Goal: Task Accomplishment & Management: Manage account settings

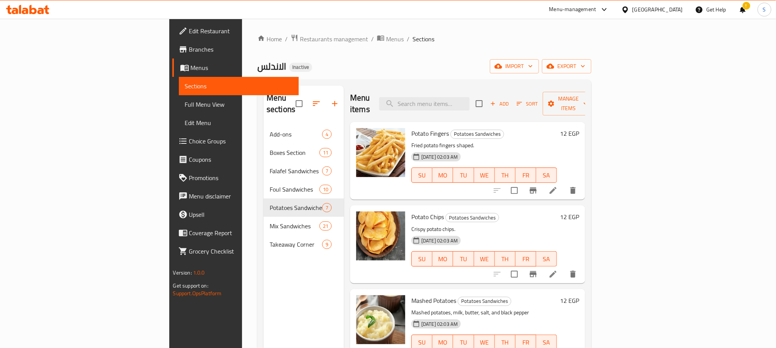
click at [672, 6] on div "Egypt" at bounding box center [657, 9] width 51 height 8
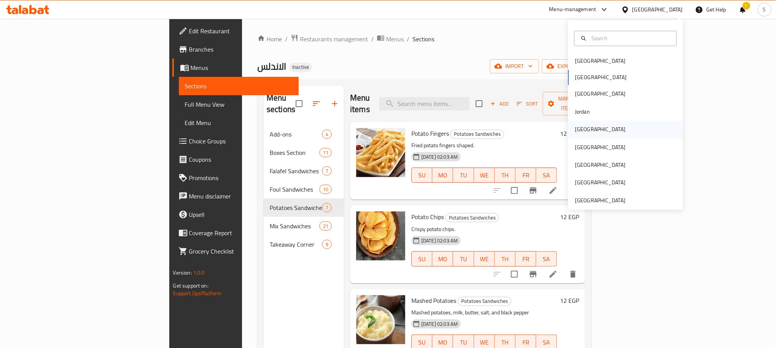
click at [604, 129] on div "[GEOGRAPHIC_DATA]" at bounding box center [625, 130] width 115 height 18
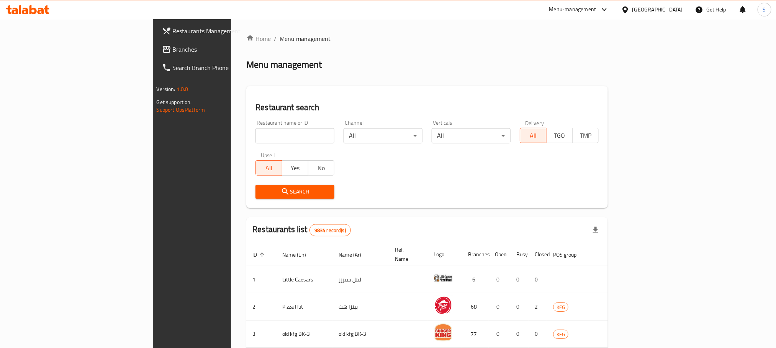
click at [173, 49] on span "Branches" at bounding box center [224, 49] width 103 height 9
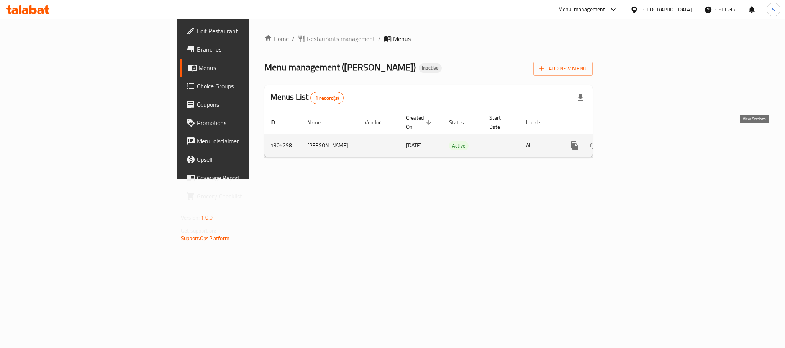
click at [634, 142] on icon "enhanced table" at bounding box center [629, 145] width 9 height 9
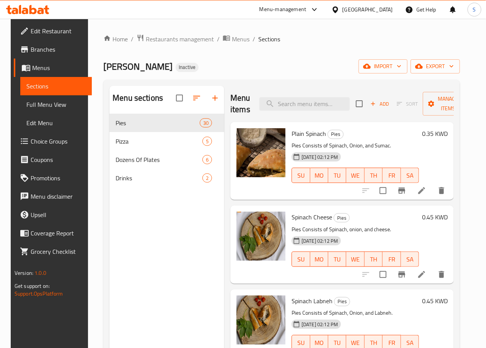
click at [283, 95] on div "Menu items Add Sort Manage items" at bounding box center [343, 104] width 224 height 36
click at [284, 107] on input "search" at bounding box center [305, 103] width 90 height 13
paste input "Mixed Cheese"
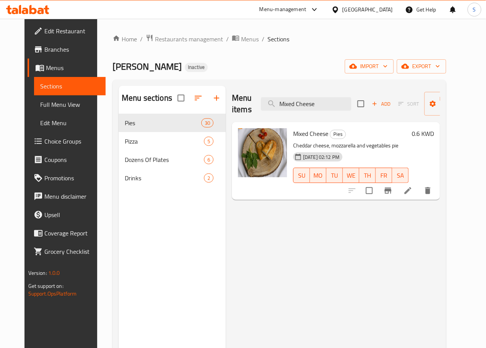
type input "Mixed Cheese"
click at [419, 190] on li at bounding box center [408, 191] width 21 height 14
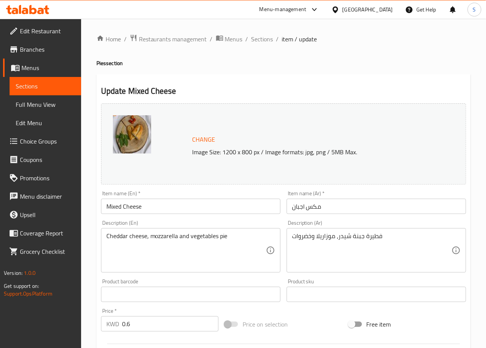
click at [122, 204] on input "Mixed Cheese" at bounding box center [191, 206] width 180 height 15
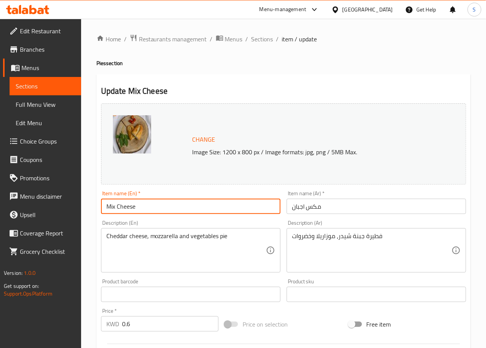
click at [202, 209] on input "Mix Cheese" at bounding box center [191, 206] width 180 height 15
type input "Mix Cheeses"
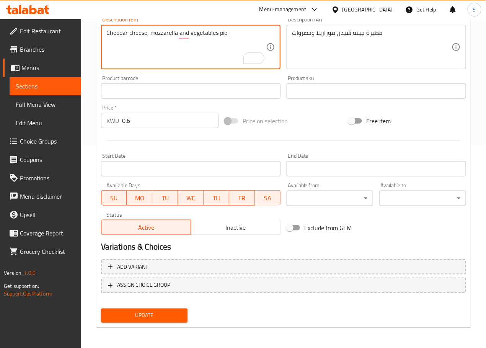
click at [135, 317] on span "Update" at bounding box center [144, 316] width 75 height 10
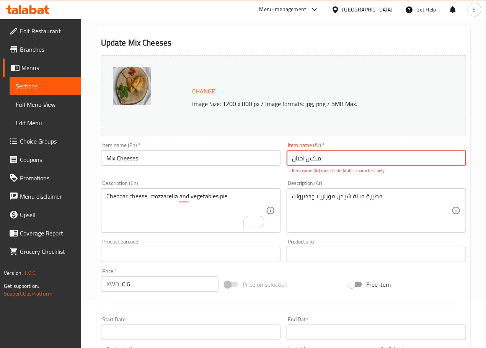
scroll to position [61, 0]
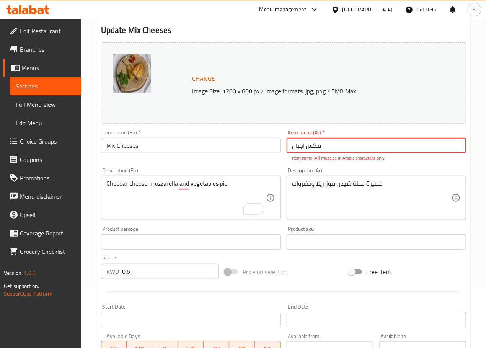
click at [311, 151] on input "مکس اجبان" at bounding box center [377, 145] width 180 height 15
click at [311, 151] on input "مکس اج" at bounding box center [377, 145] width 180 height 15
click at [232, 152] on input "Mix Cheeses" at bounding box center [191, 145] width 180 height 15
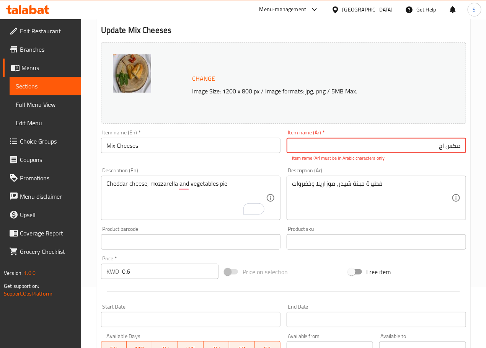
click at [299, 145] on input "مکس اج" at bounding box center [377, 145] width 180 height 15
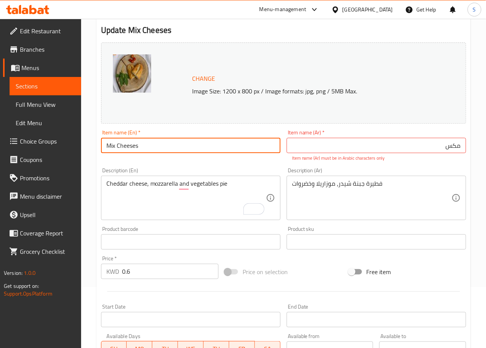
click at [245, 147] on input "Mix Cheeses" at bounding box center [191, 145] width 180 height 15
click at [315, 145] on input "مکس" at bounding box center [377, 145] width 180 height 15
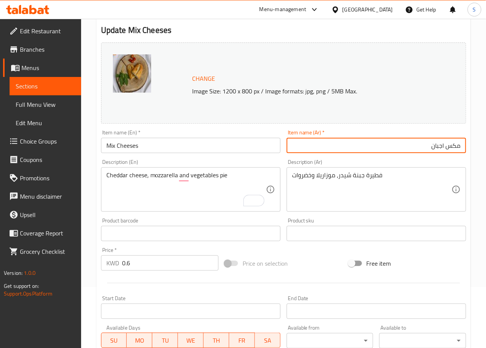
type input "مكس اجبان"
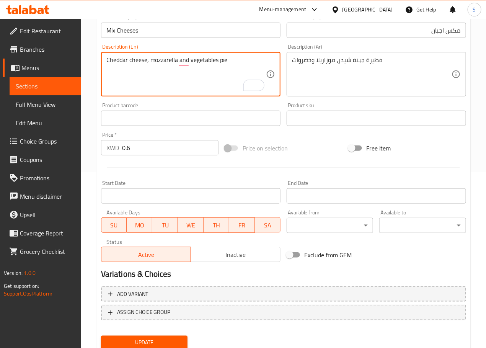
scroll to position [203, 0]
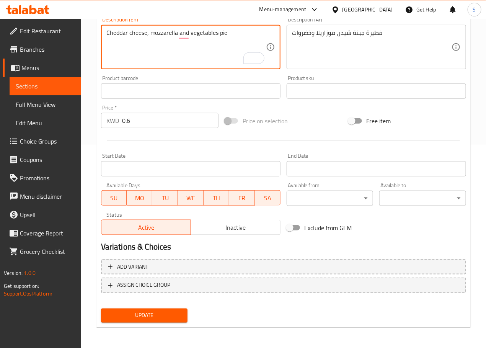
click at [144, 330] on div "Home / Restaurants management / Menus / Sections / item / update Pies section U…" at bounding box center [284, 82] width 375 height 503
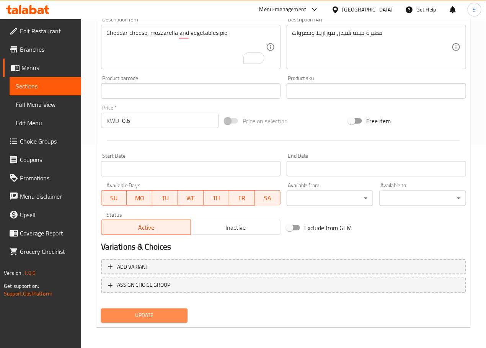
click at [148, 321] on button "Update" at bounding box center [144, 316] width 87 height 14
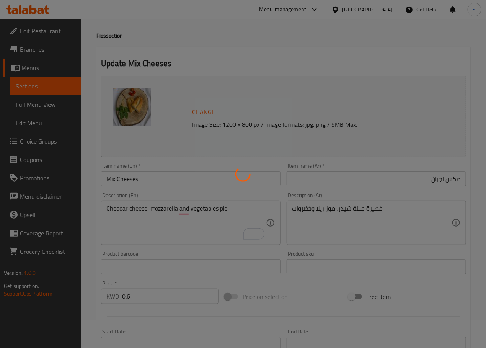
scroll to position [0, 0]
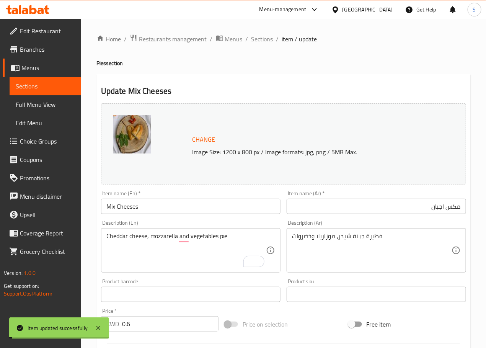
click at [261, 38] on span "Sections" at bounding box center [263, 38] width 22 height 9
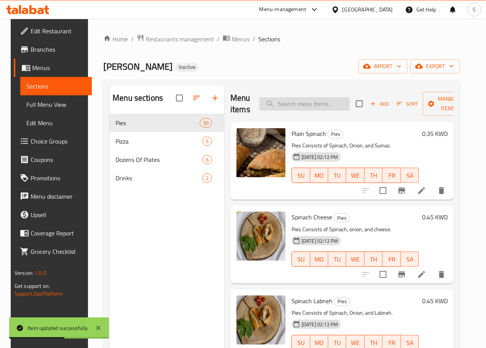
click at [260, 105] on input "search" at bounding box center [305, 103] width 90 height 13
paste input "Plain Meat"
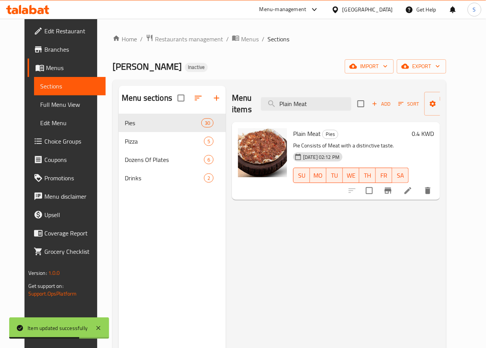
type input "Plain Meat"
click at [419, 196] on li at bounding box center [408, 191] width 21 height 14
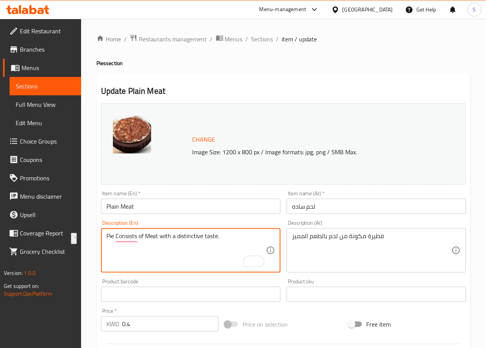
paste textarea "Meat without any additional seasonings or sauces"
type textarea "Meat without any additional seasonings or sauces."
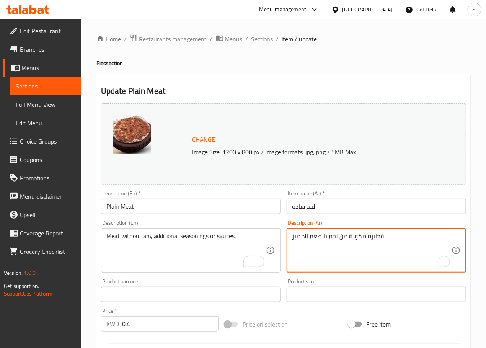
paste textarea "اللحوم بدون أي بهارات أو صلصات إضافية."
click at [381, 236] on textarea "اللحوم بدون أي بهارات أو صلصات إضافية." at bounding box center [372, 250] width 160 height 36
click at [345, 237] on textarea "اللحم بدون أي بهارات أو صلصات إضافية." at bounding box center [372, 250] width 160 height 36
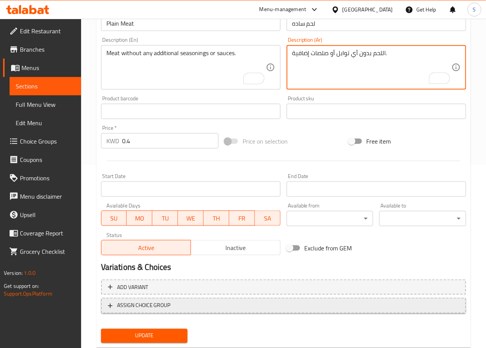
scroll to position [203, 0]
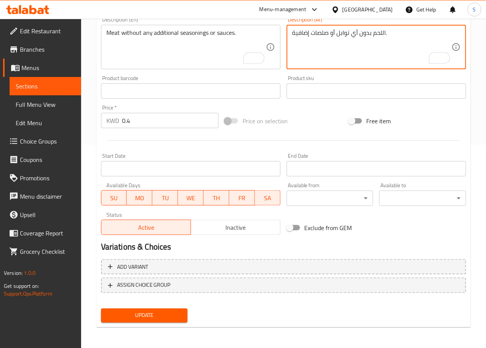
type textarea "اللحم بدون أي توابل أو صلصات إضافية."
click at [159, 307] on div "Update" at bounding box center [144, 316] width 93 height 20
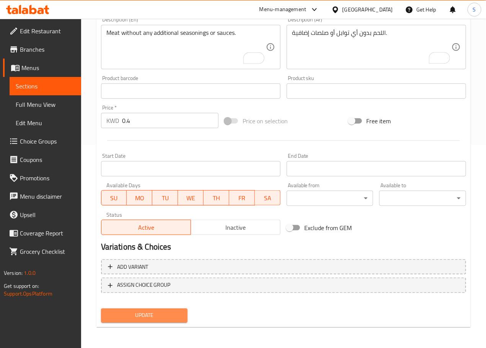
click at [157, 318] on span "Update" at bounding box center [144, 316] width 75 height 10
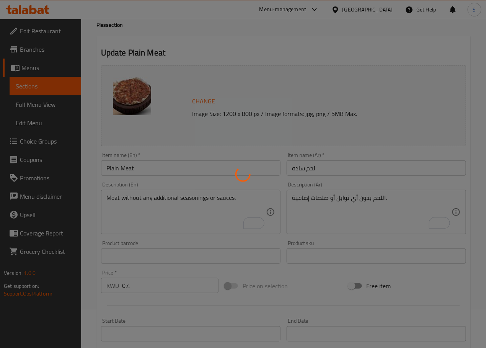
scroll to position [0, 0]
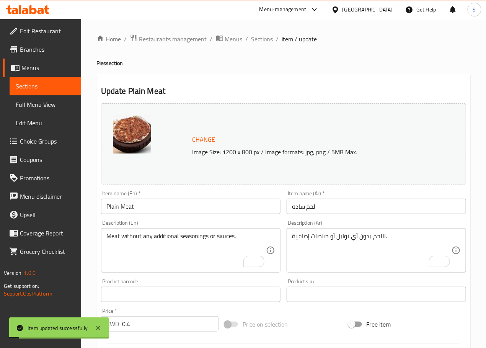
click at [264, 40] on span "Sections" at bounding box center [263, 38] width 22 height 9
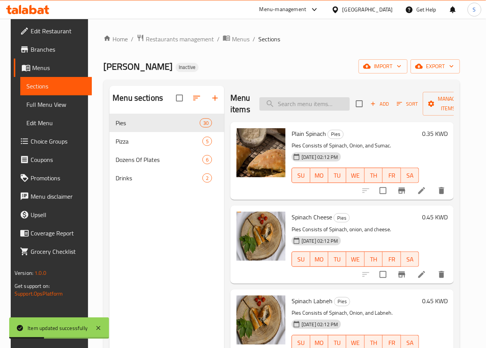
click at [283, 106] on input "search" at bounding box center [305, 103] width 90 height 13
paste input "Meat Cheese"
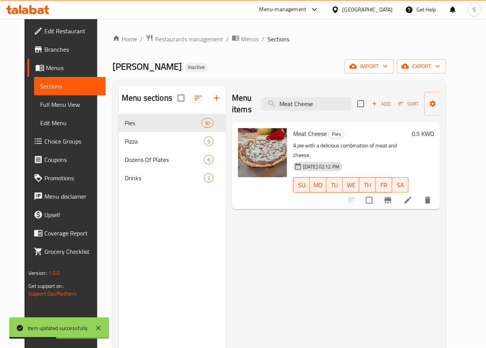
type input "Meat Cheese"
click at [413, 196] on icon at bounding box center [408, 200] width 9 height 9
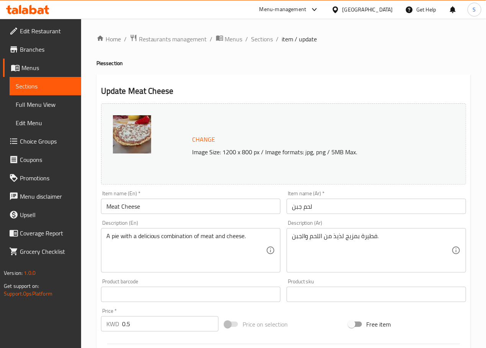
click at [145, 237] on textarea "A pie with a delicious combination of meat and cheese." at bounding box center [186, 250] width 160 height 36
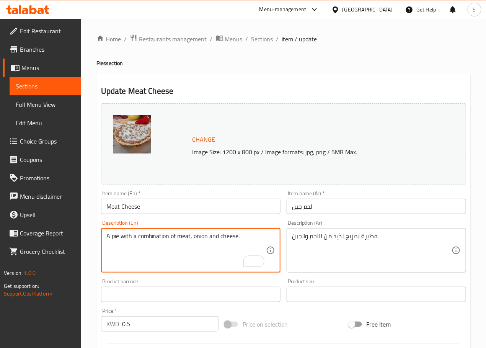
type textarea "A pie with a combination of meat, onion and cheese."
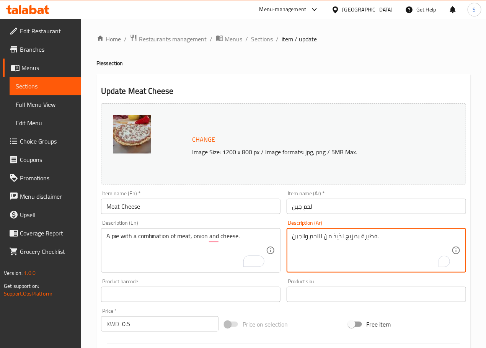
click at [338, 236] on textarea "فطيرة بمزيج لذيذ من اللحم والجبن." at bounding box center [372, 250] width 160 height 36
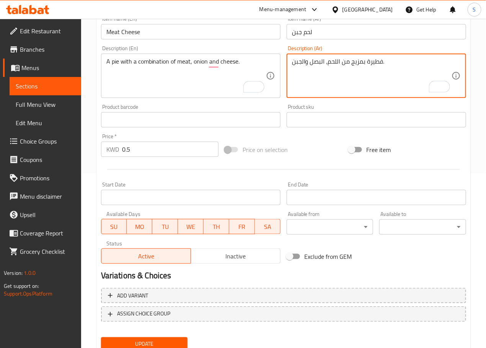
scroll to position [203, 0]
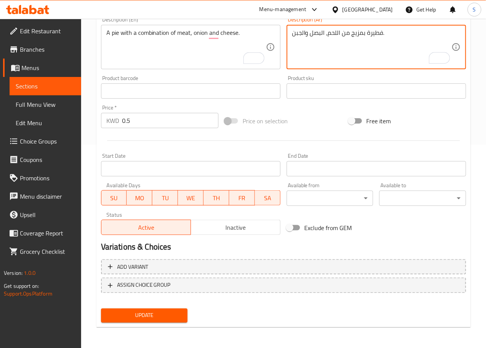
type textarea "فطيرة بمزيج من اللحم، البصل والجبن."
click at [148, 309] on button "Update" at bounding box center [144, 316] width 87 height 14
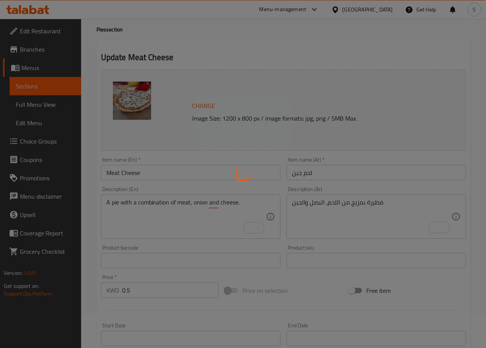
scroll to position [0, 0]
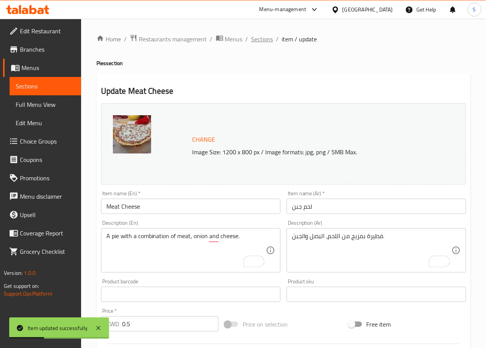
click at [257, 41] on span "Sections" at bounding box center [263, 38] width 22 height 9
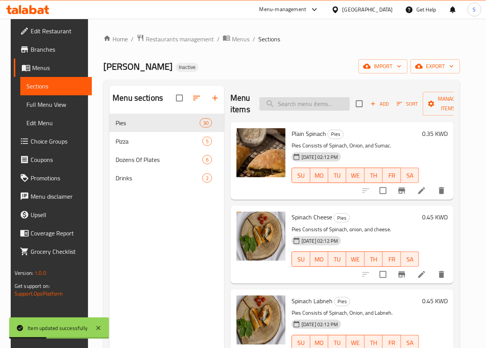
click at [285, 104] on input "search" at bounding box center [305, 103] width 90 height 13
paste input "Spinach Meat"
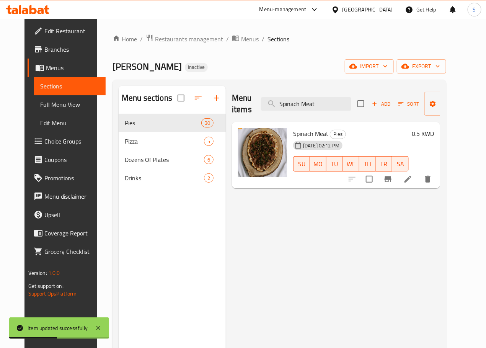
type input "Spinach Meat"
click at [419, 184] on li at bounding box center [408, 179] width 21 height 14
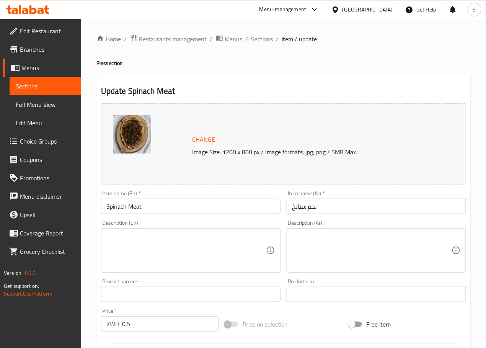
click at [216, 252] on textarea at bounding box center [186, 250] width 160 height 36
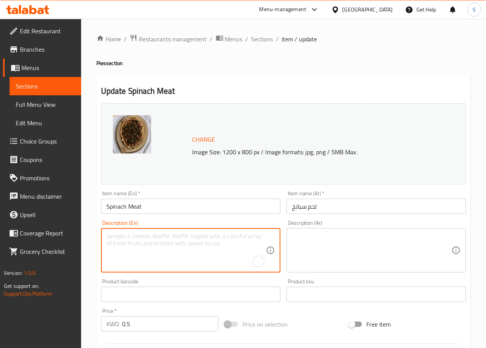
paste textarea "Ground meat, spinach, onion, garlic, olive oil, salt, pepper"
type textarea "Ground meat, spinach, onion, garlic, olive oil, salt, pepper"
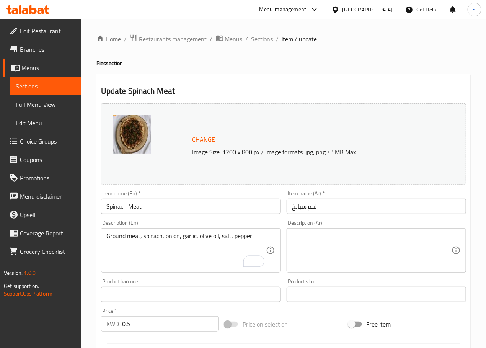
click at [348, 258] on textarea at bounding box center [372, 250] width 160 height 36
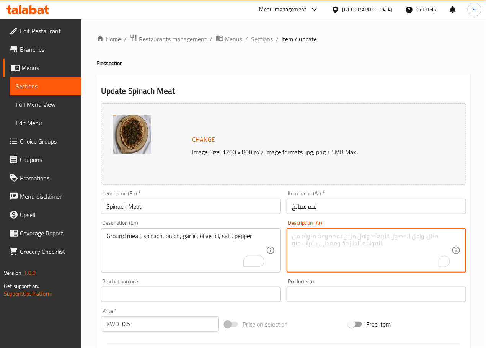
paste textarea "لحم مفروم، [PERSON_NAME]، بصل، [PERSON_NAME]، [PERSON_NAME]، [PERSON_NAME]، فلفل"
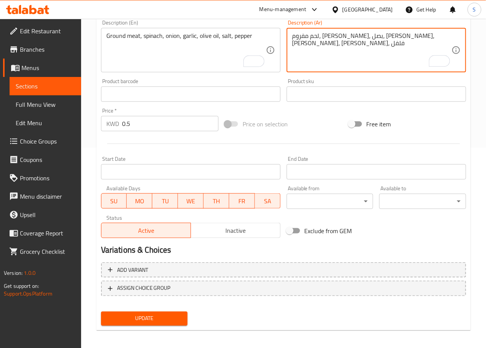
scroll to position [203, 0]
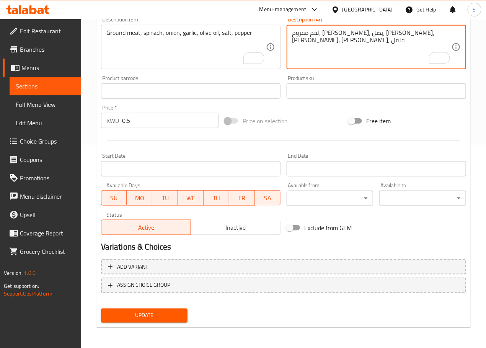
type textarea "لحم مفروم، [PERSON_NAME]، بصل، [PERSON_NAME]، [PERSON_NAME]، [PERSON_NAME]، فلفل"
click at [141, 317] on span "Update" at bounding box center [144, 316] width 75 height 10
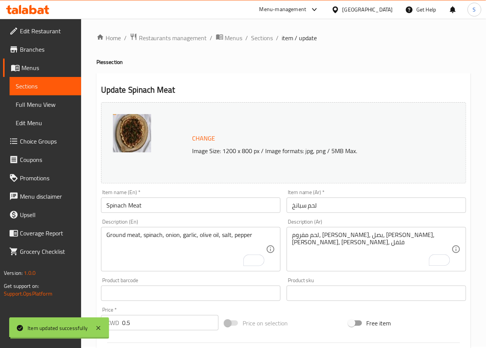
scroll to position [0, 0]
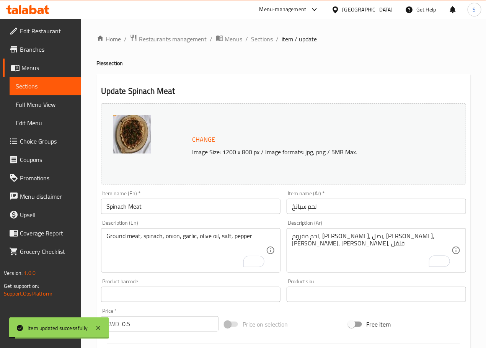
click at [259, 37] on span "Sections" at bounding box center [263, 38] width 22 height 9
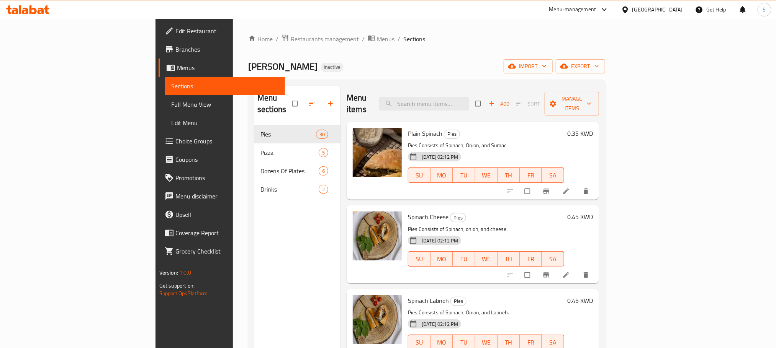
click at [171, 104] on span "Full Menu View" at bounding box center [225, 104] width 108 height 9
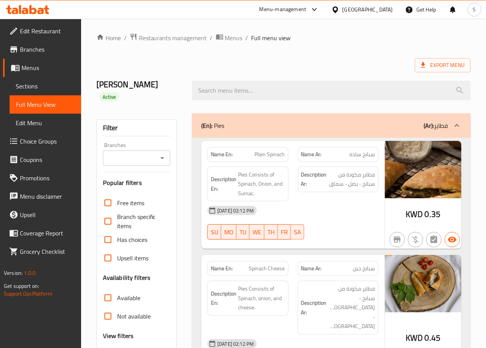
click at [180, 77] on div "Fatayer Alshuwaikh Active" at bounding box center [140, 91] width 96 height 46
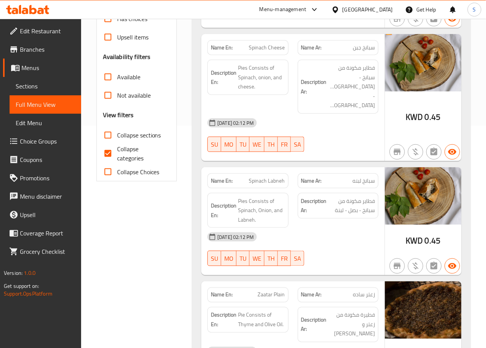
scroll to position [223, 0]
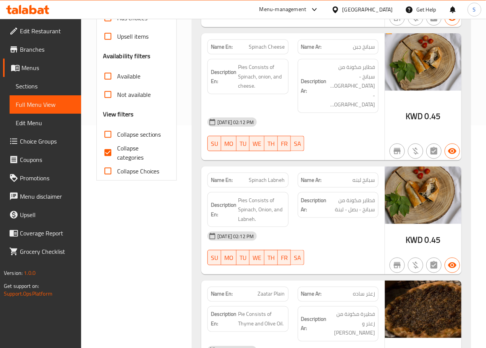
click at [114, 154] on input "Collapse categories" at bounding box center [108, 153] width 18 height 18
checkbox input "false"
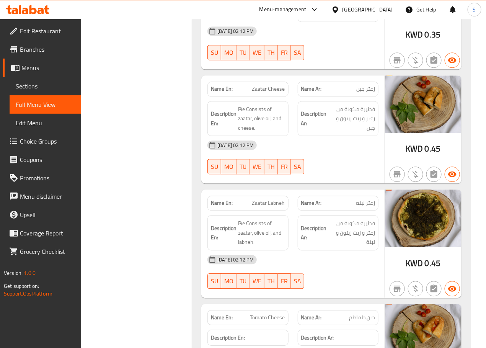
scroll to position [543, 0]
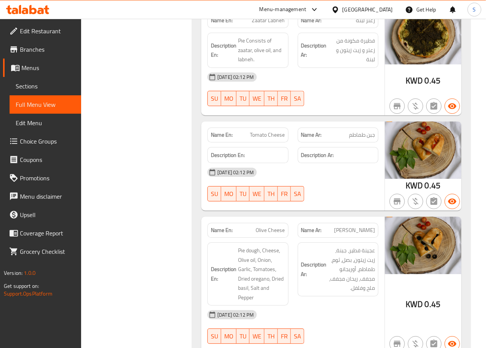
scroll to position [726, 0]
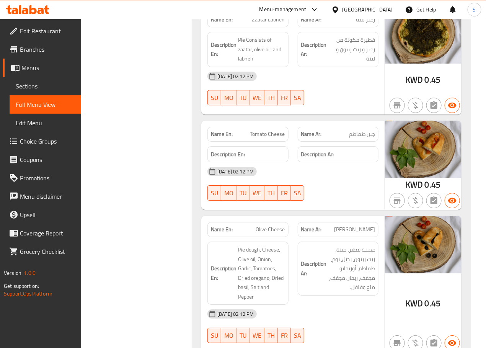
click at [282, 130] on span "Tomato Cheese" at bounding box center [267, 134] width 35 height 8
copy span "Tomato Cheese"
click at [270, 142] on div "Description En:" at bounding box center [248, 155] width 90 height 26
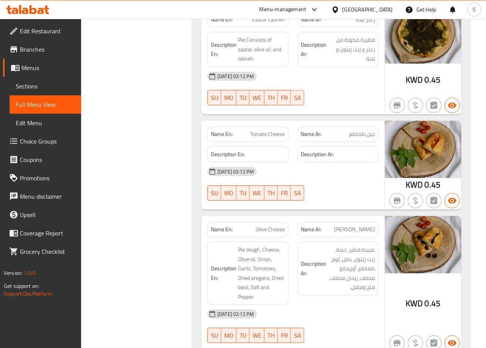
click at [270, 130] on span "Tomato Cheese" at bounding box center [267, 134] width 35 height 8
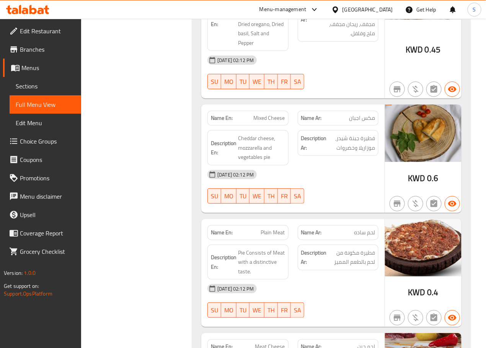
scroll to position [983, 0]
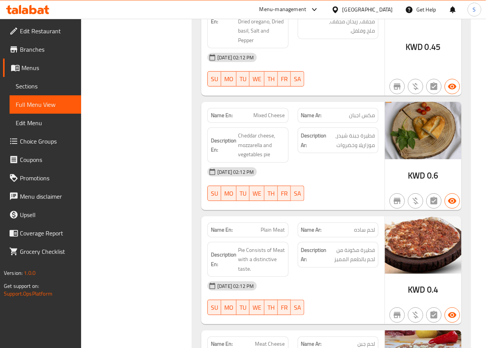
click at [266, 111] on span "Mixed Cheese" at bounding box center [269, 115] width 31 height 8
copy span "Mixed Cheese"
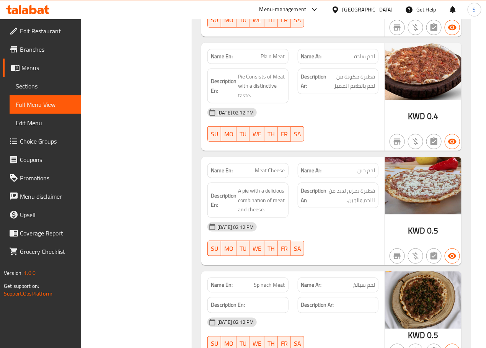
scroll to position [1158, 0]
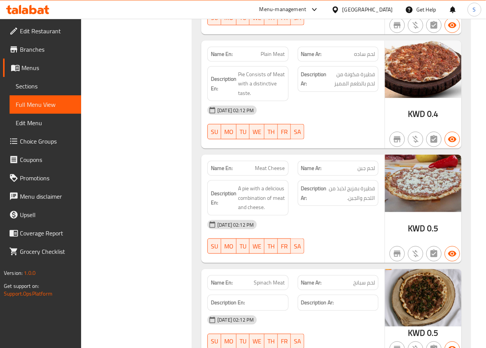
click at [270, 50] on span "Plain Meat" at bounding box center [273, 54] width 24 height 8
copy span "Plain Meat"
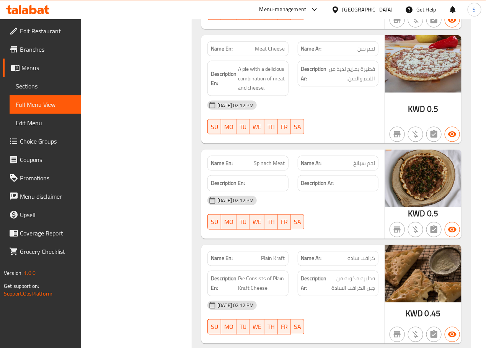
scroll to position [1278, 0]
click at [266, 45] on span "Meat Cheese" at bounding box center [270, 49] width 30 height 8
copy span "Meat Cheese"
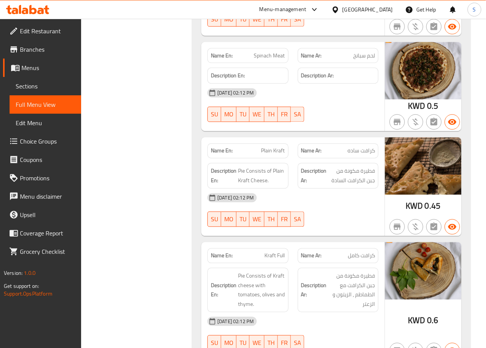
scroll to position [1387, 0]
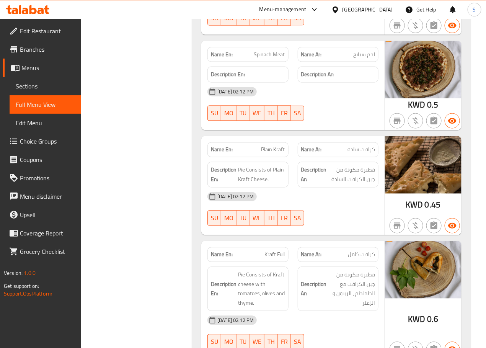
click at [268, 51] on span "Spinach Meat" at bounding box center [269, 55] width 31 height 8
copy span "Spinach Meat"
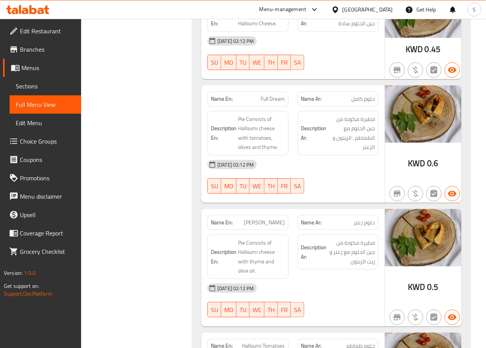
scroll to position [2172, 0]
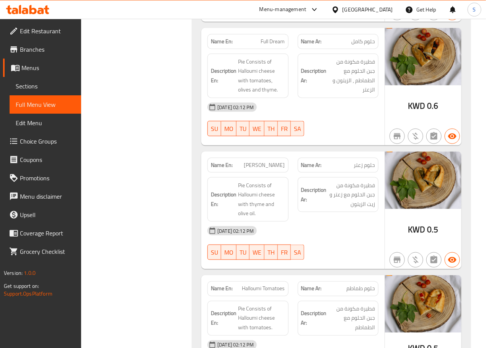
click at [368, 38] on span "حلوم كامل" at bounding box center [364, 42] width 24 height 8
copy span "حلوم"
click at [269, 38] on span "Full Dream" at bounding box center [273, 42] width 24 height 8
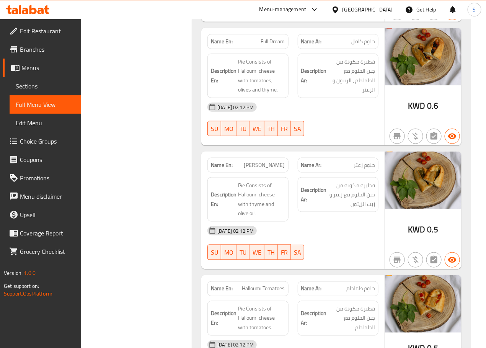
click at [269, 38] on span "Full Dream" at bounding box center [273, 42] width 24 height 8
copy span "Full Dream"
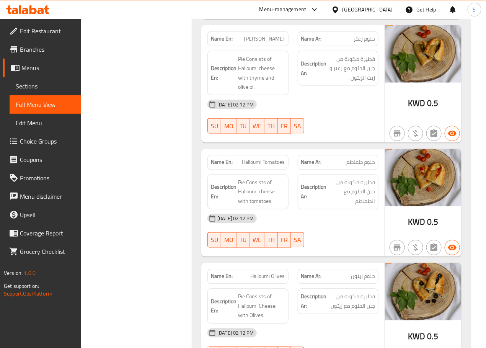
scroll to position [2299, 0]
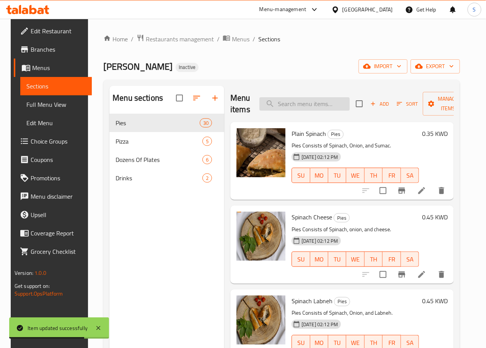
click at [280, 102] on input "search" at bounding box center [305, 103] width 90 height 13
paste input "Full Dream"
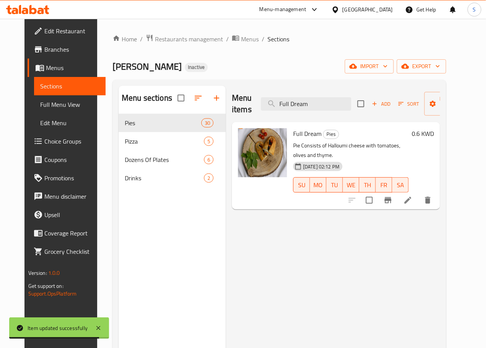
type input "Full Dream"
click at [413, 196] on icon at bounding box center [408, 200] width 9 height 9
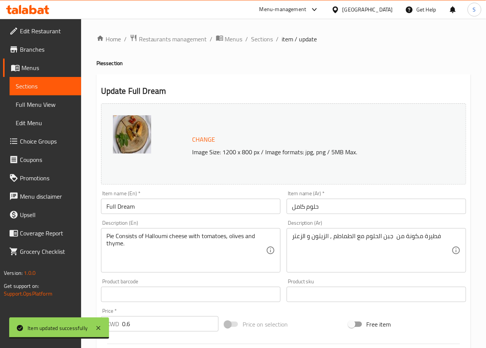
click at [124, 206] on input "Full Dream" at bounding box center [191, 206] width 180 height 15
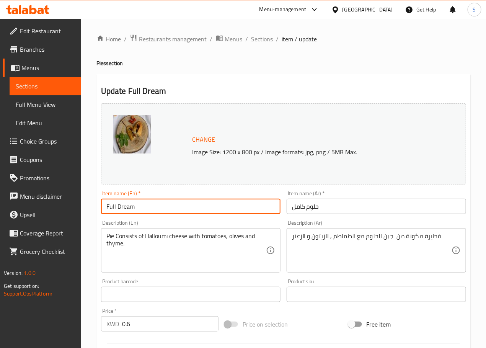
click at [124, 206] on input "Full Dream" at bounding box center [191, 206] width 180 height 15
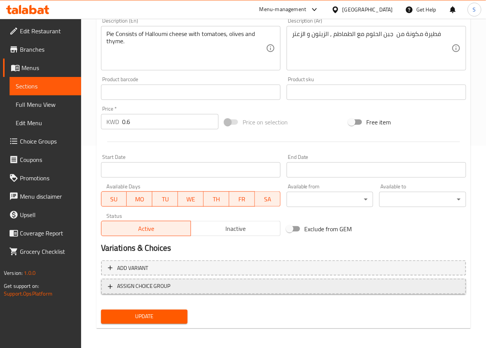
scroll to position [203, 0]
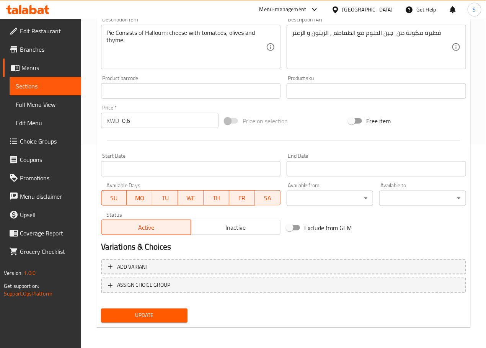
type input "Full Halloumi"
click at [147, 319] on span "Update" at bounding box center [144, 316] width 75 height 10
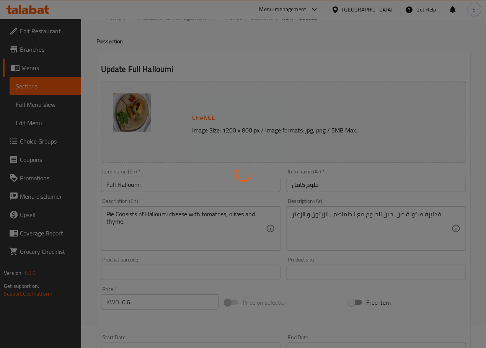
scroll to position [0, 0]
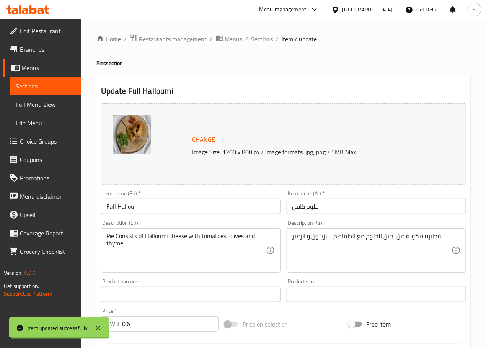
click at [264, 37] on span "Sections" at bounding box center [263, 38] width 22 height 9
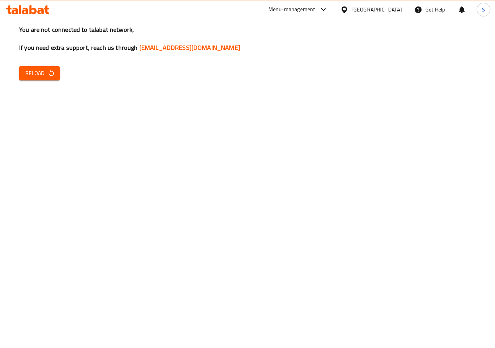
click at [400, 204] on div "You are not connected to talabat network, If you need extra support, reach us t…" at bounding box center [247, 174] width 495 height 348
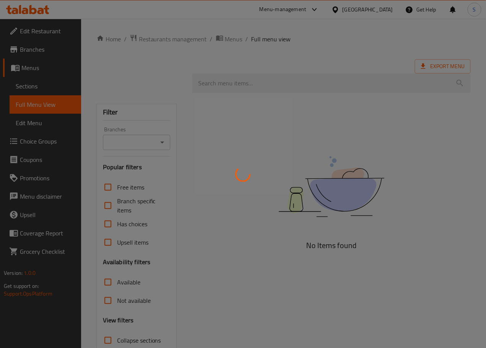
click at [139, 68] on div at bounding box center [243, 174] width 486 height 348
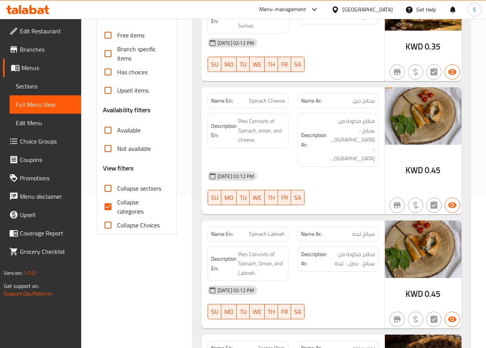
scroll to position [153, 0]
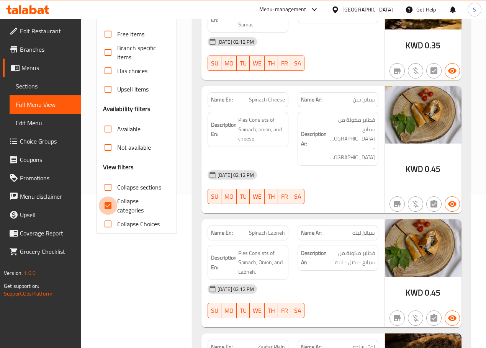
click at [107, 204] on input "Collapse categories" at bounding box center [108, 205] width 18 height 18
checkbox input "false"
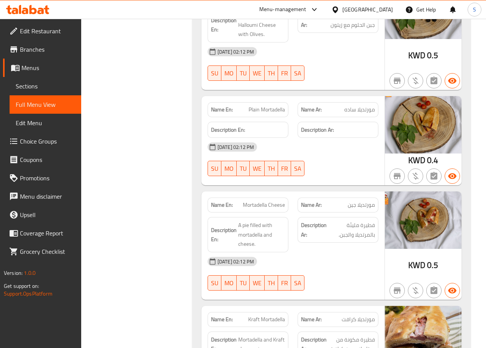
scroll to position [2640, 0]
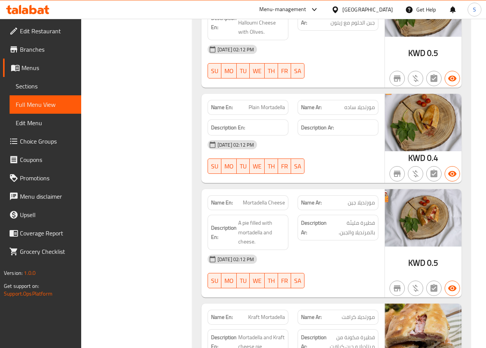
click at [269, 103] on span "Plain Mortadella" at bounding box center [267, 107] width 36 height 8
copy span "Plain Mortadella"
click at [185, 170] on div "Filter Branches Branches Popular filters Free items Branch specific items Has c…" at bounding box center [140, 343] width 96 height 5781
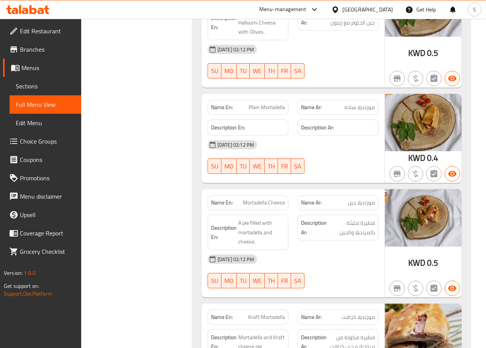
click at [169, 168] on div "Filter Branches Branches Popular filters Free items Branch specific items Has c…" at bounding box center [140, 343] width 96 height 5781
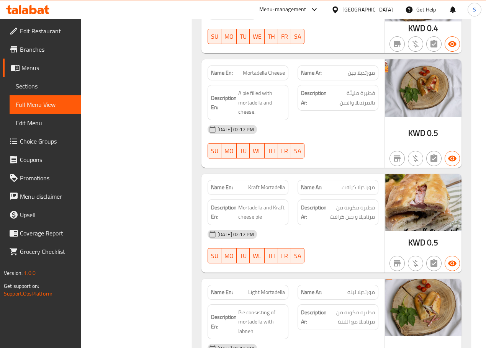
scroll to position [2770, 0]
click at [266, 69] on span "Mortadella Cheese" at bounding box center [264, 73] width 42 height 8
copy span "Mortadella Cheese"
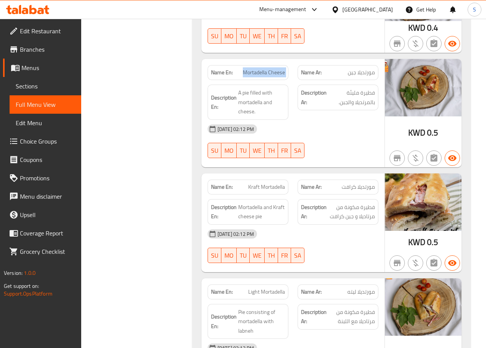
click at [165, 113] on div "Filter Branches Branches Popular filters Free items Branch specific items Has c…" at bounding box center [140, 213] width 96 height 5781
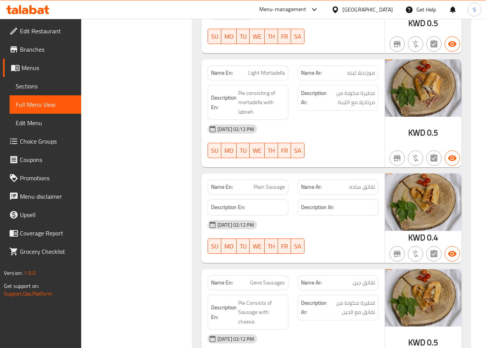
scroll to position [2989, 0]
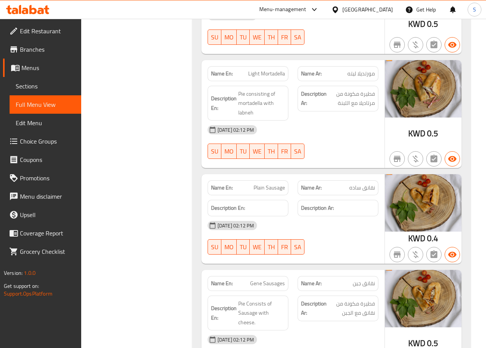
click at [260, 70] on span "Light Mortadella" at bounding box center [266, 74] width 37 height 8
copy span "Light Mortadella"
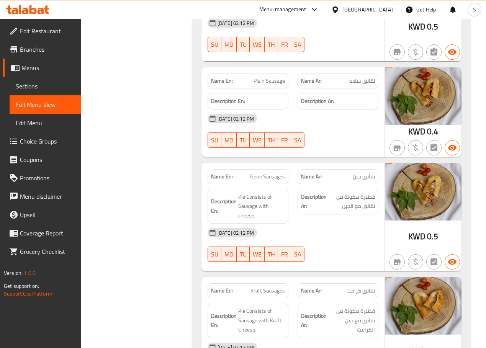
scroll to position [3104, 0]
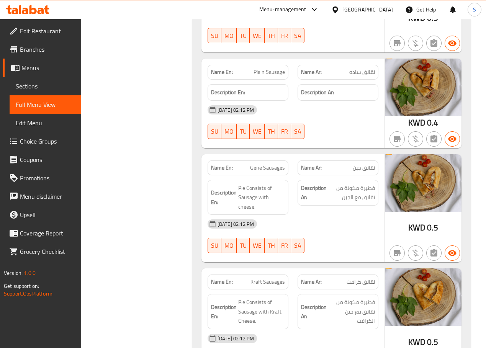
click at [271, 68] on span "Plain Sausage" at bounding box center [269, 72] width 31 height 8
copy span "Plain Sausage"
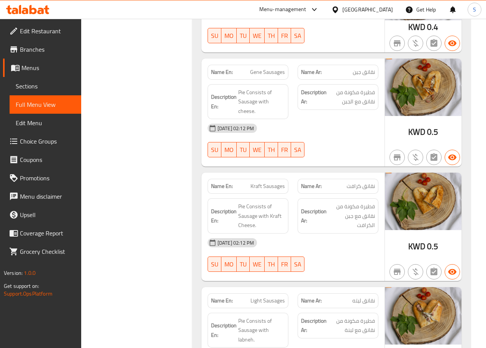
scroll to position [3208, 0]
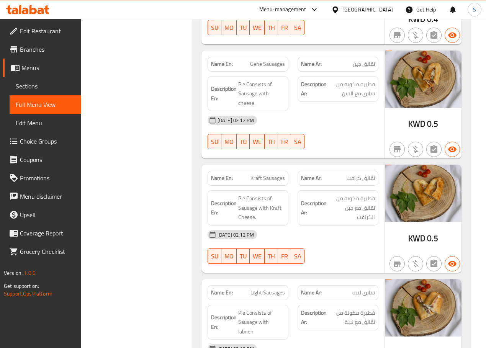
click at [275, 60] on span "Gene Sausages" at bounding box center [267, 64] width 35 height 8
copy span "Gene Sausages"
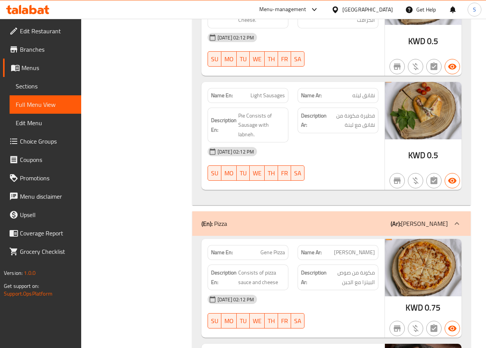
scroll to position [3408, 0]
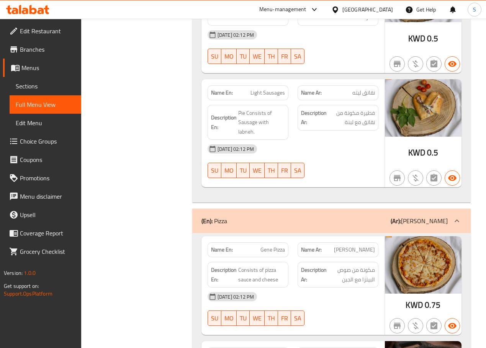
click at [263, 89] on span "Light Sausages" at bounding box center [267, 93] width 34 height 8
copy span "Light Sausages"
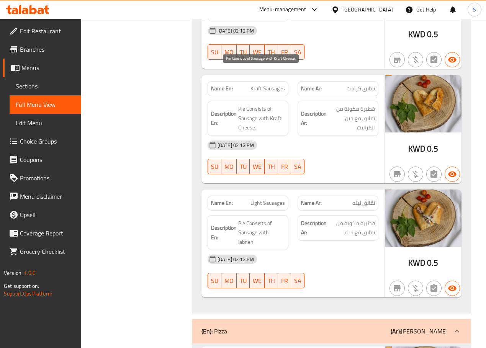
scroll to position [3300, 0]
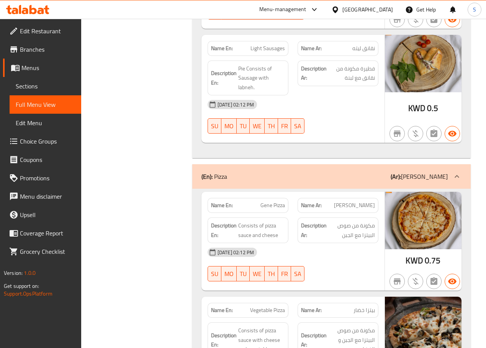
scroll to position [3457, 0]
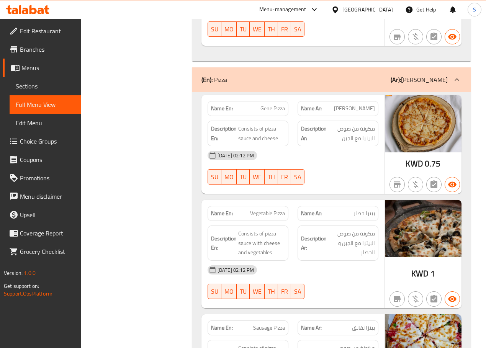
scroll to position [3550, 0]
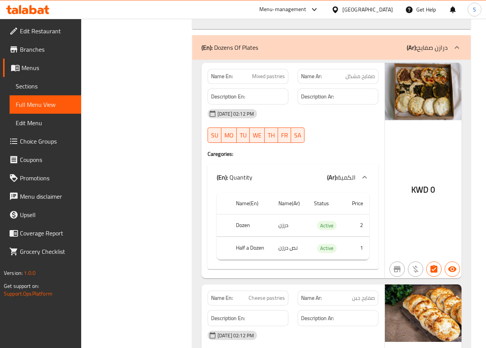
scroll to position [4198, 0]
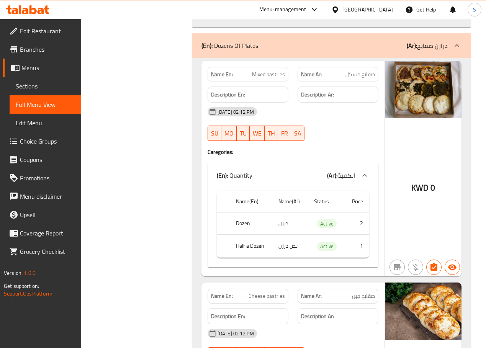
drag, startPoint x: 154, startPoint y: 186, endPoint x: 170, endPoint y: -70, distance: 256.7
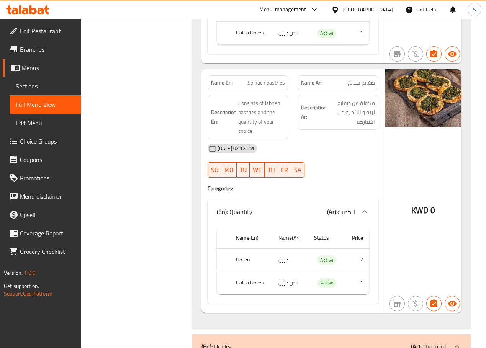
scroll to position [5299, 0]
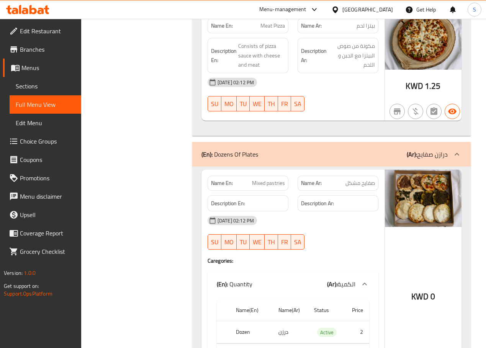
scroll to position [4088, 0]
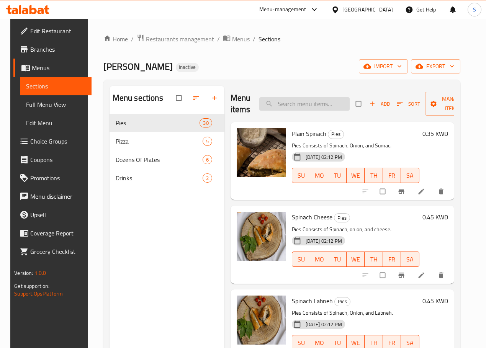
click at [263, 109] on input "search" at bounding box center [304, 103] width 90 height 13
paste input "Plain Mortadella"
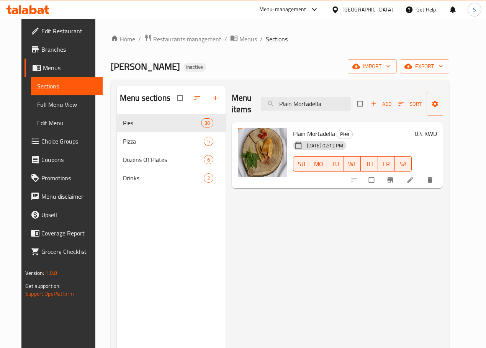
type input "Plain Mortadella"
click at [422, 178] on li at bounding box center [410, 180] width 21 height 12
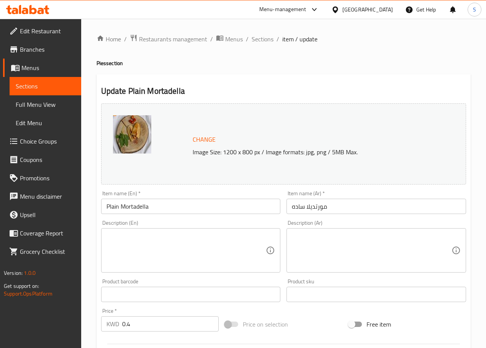
click at [132, 254] on textarea at bounding box center [186, 250] width 160 height 36
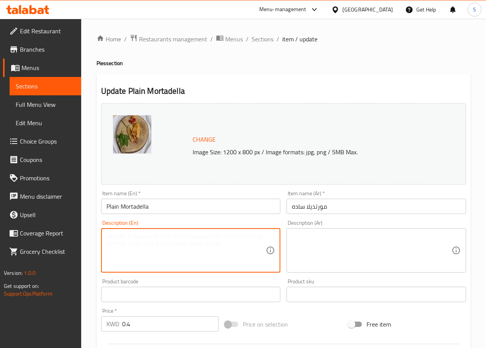
paste textarea "Marintated meat, fat, salt and spices."
type textarea "Marintated meat, fat, salt and spices."
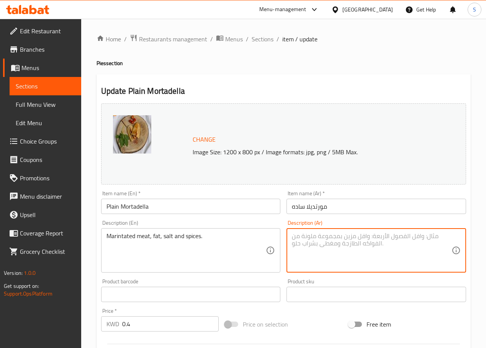
click at [316, 239] on textarea at bounding box center [372, 250] width 160 height 36
paste textarea "لحم متبل، دهن، ملح و بهارات."
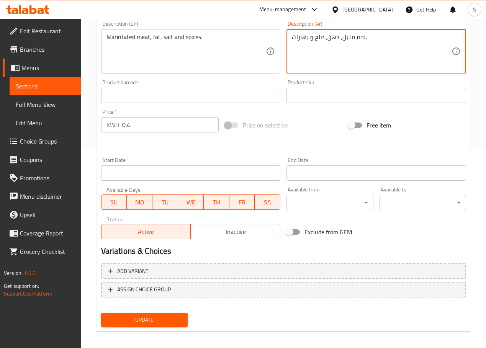
scroll to position [203, 0]
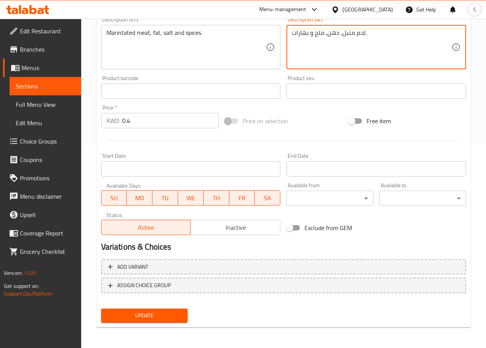
type textarea "لحم متبل، دهن، ملح و بهارات."
click at [144, 321] on button "Update" at bounding box center [144, 316] width 87 height 14
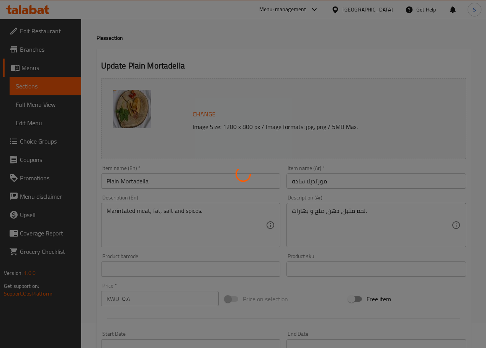
scroll to position [0, 0]
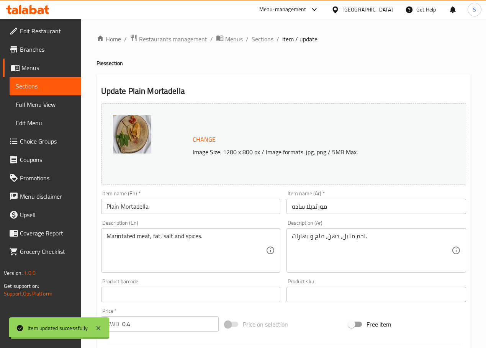
click at [259, 37] on span "Sections" at bounding box center [263, 38] width 22 height 9
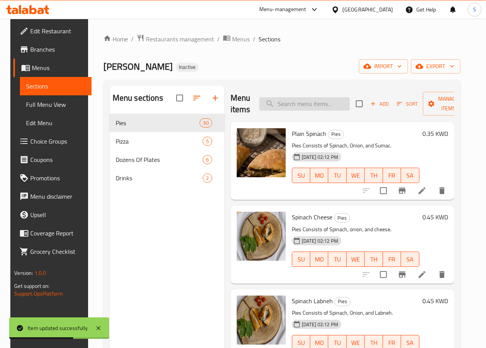
click at [312, 105] on input "search" at bounding box center [304, 103] width 90 height 13
paste input "Mortadella Cheese"
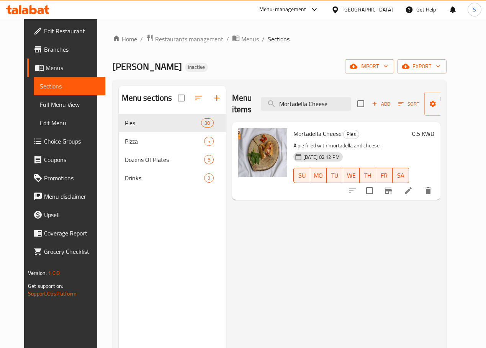
type input "Mortadella Cheese"
click at [436, 201] on div "Menu items Mortadella Cheese Add Sort Manage items Mortadella Cheese Pies A pie…" at bounding box center [333, 260] width 214 height 348
click at [419, 198] on li at bounding box center [408, 191] width 21 height 14
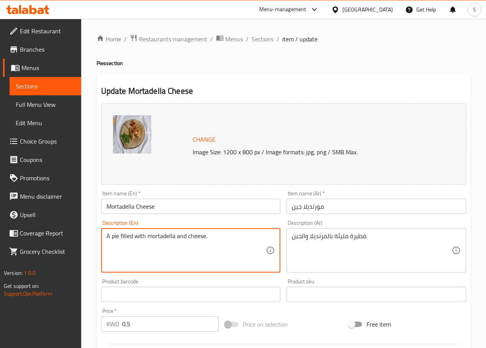
click at [184, 238] on textarea "A pie filled with mortadella and cheese." at bounding box center [186, 250] width 160 height 36
click at [127, 239] on textarea "A pie filled with mortadella, olive oil and cheese." at bounding box center [186, 250] width 160 height 36
type textarea "A pie with mortadella, olive oil and cheese."
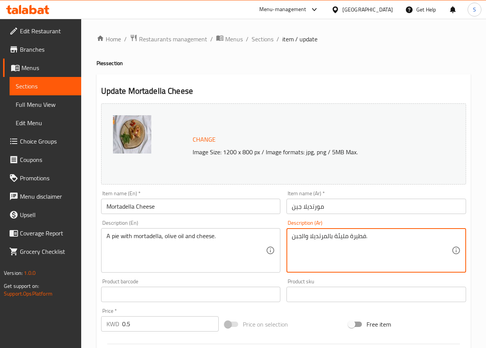
click at [343, 240] on textarea "فطيرة مليئة بالمرتديلا والجبن." at bounding box center [372, 250] width 160 height 36
click at [311, 236] on textarea "فطيرة بالمرتديلا والجبن." at bounding box center [372, 250] width 160 height 36
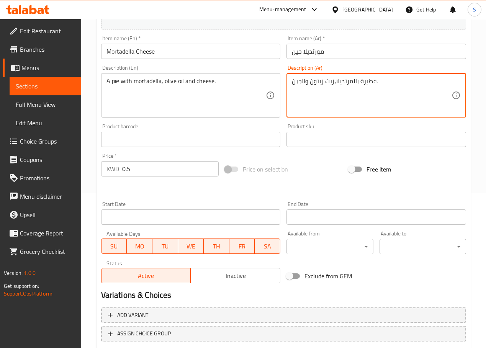
scroll to position [203, 0]
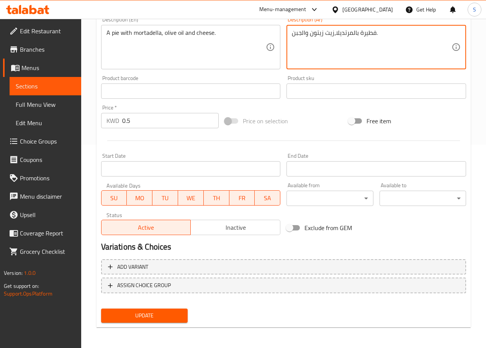
type textarea "فطيرة بالمرتديلا،زيت زيتون والجبن."
click at [151, 315] on span "Update" at bounding box center [144, 316] width 74 height 10
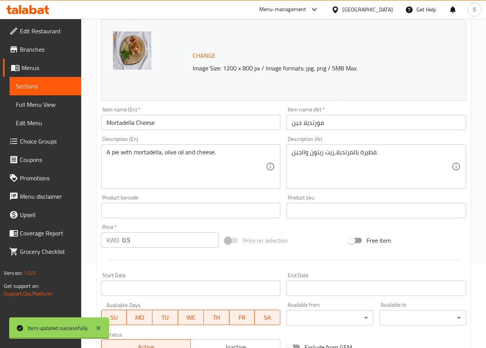
scroll to position [0, 0]
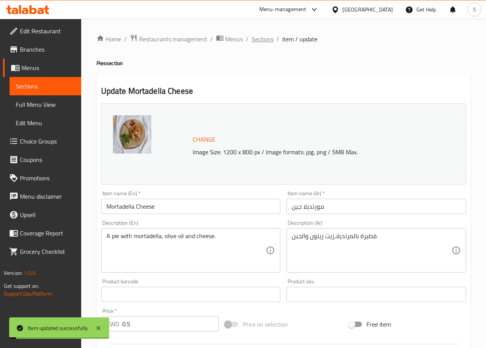
click at [254, 39] on span "Sections" at bounding box center [263, 38] width 22 height 9
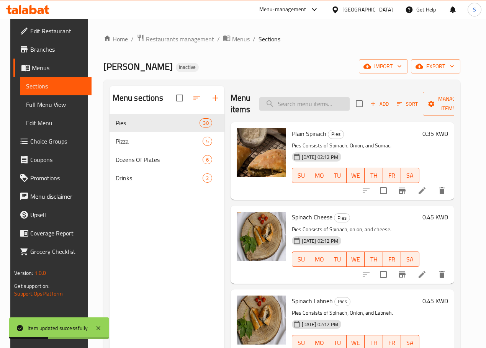
click at [280, 98] on input "search" at bounding box center [304, 103] width 90 height 13
paste input "Light Mortadella"
type input "Light Mortadella"
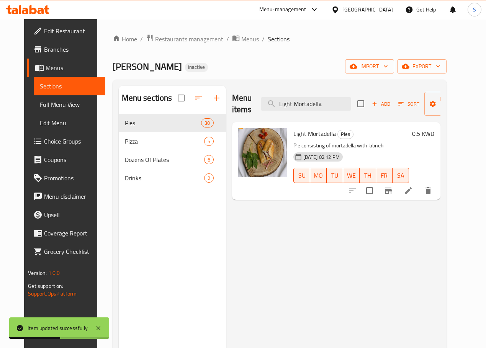
click at [413, 191] on icon at bounding box center [408, 190] width 9 height 9
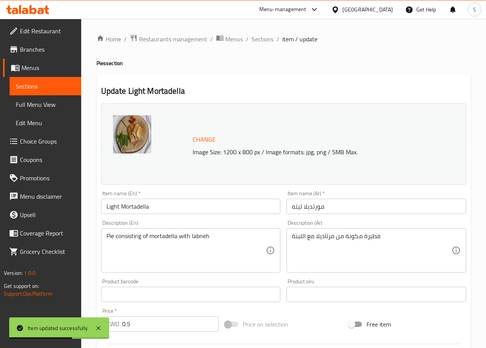
click at [296, 207] on input "مورتديلا ليته" at bounding box center [376, 206] width 180 height 15
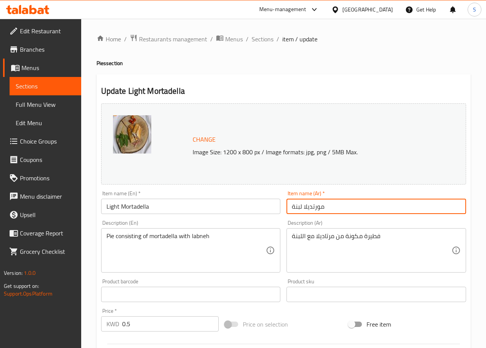
type input "مورتديلا لبنة"
click at [114, 205] on input "Light Mortadella" at bounding box center [191, 206] width 180 height 15
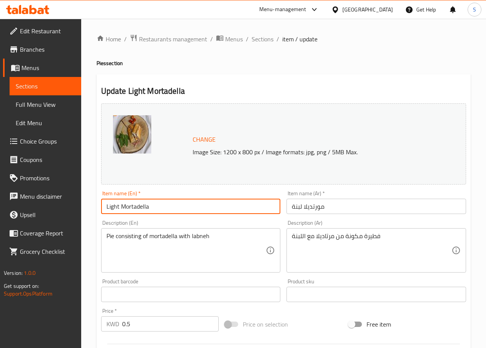
click at [114, 205] on input "Light Mortadella" at bounding box center [191, 206] width 180 height 15
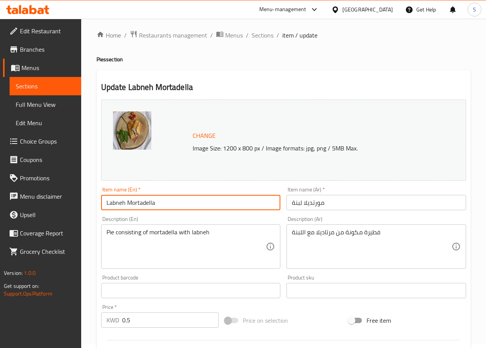
scroll to position [5, 0]
click at [141, 205] on input "Labneh Mortadella" at bounding box center [191, 201] width 180 height 15
type input "Labneh Mortadella"
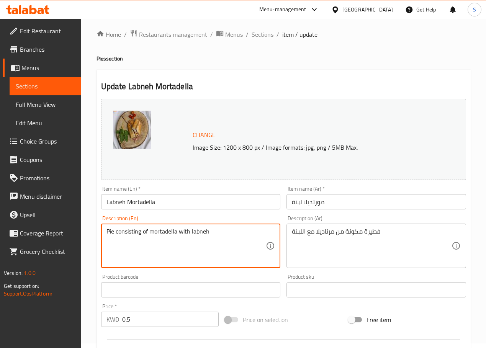
paste textarea "Labneh, mortadella and Olive oil"
type textarea "Labneh, mortadella and Olive oil"
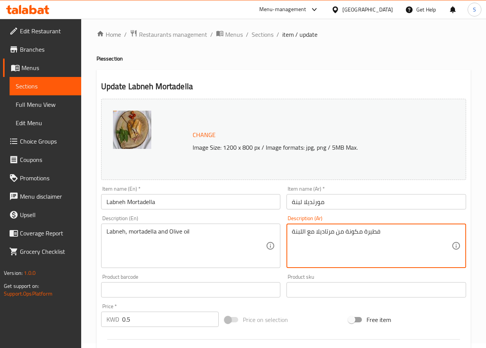
paste textarea "بنة، مرتديلا و زيت زيتون"
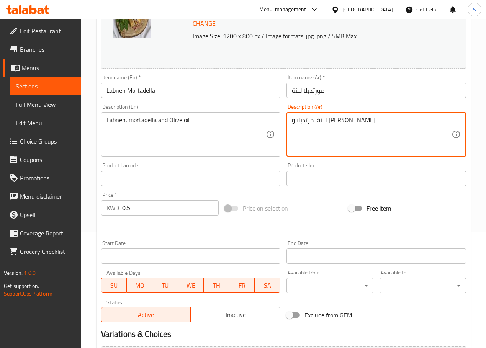
scroll to position [203, 0]
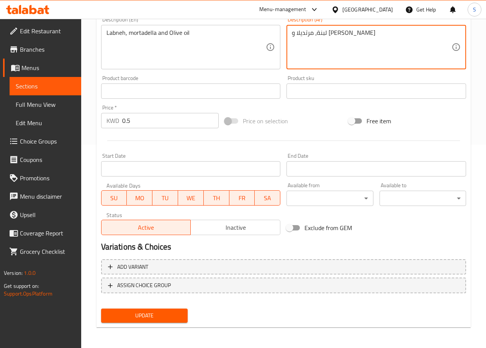
type textarea "لبنة، مرتديلا و [PERSON_NAME]"
click at [129, 317] on span "Update" at bounding box center [144, 316] width 74 height 10
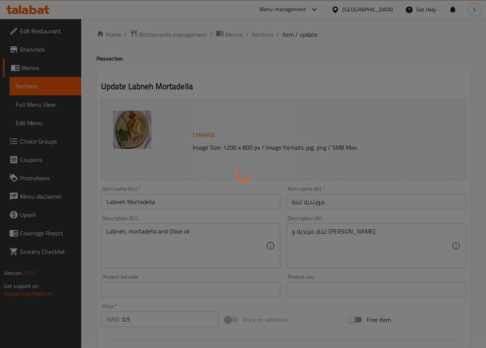
scroll to position [0, 0]
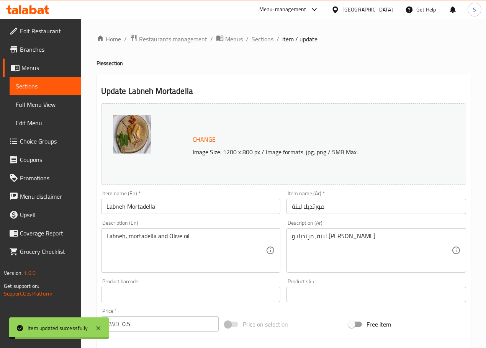
click at [264, 37] on span "Sections" at bounding box center [263, 38] width 22 height 9
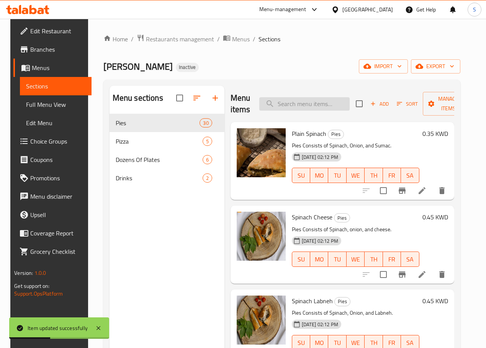
click at [283, 97] on input "search" at bounding box center [304, 103] width 90 height 13
paste input "Plain Sausage"
type input "Plain Sausage"
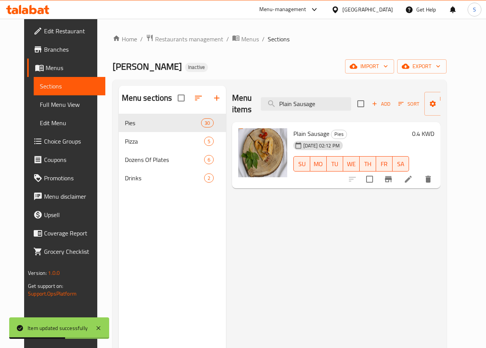
click at [412, 180] on icon at bounding box center [408, 179] width 7 height 7
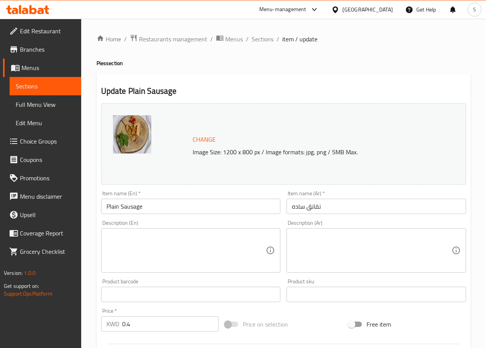
click at [154, 242] on textarea at bounding box center [186, 250] width 160 height 36
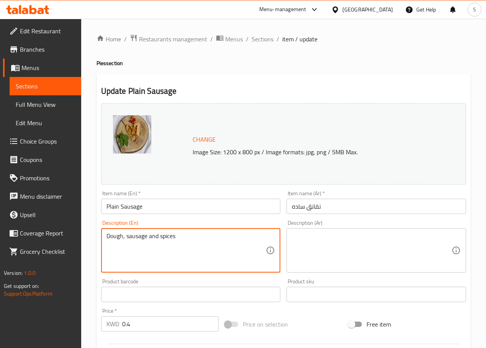
type textarea "Dough, sausage and spices"
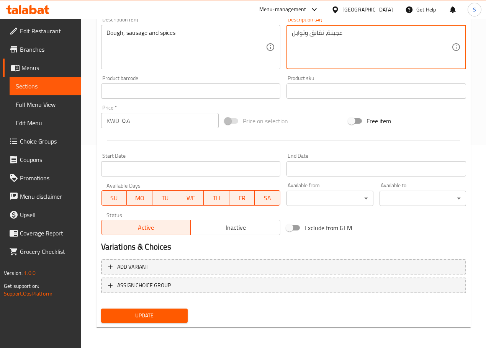
type textarea "عجينة، نقانق وتوابل"
click at [136, 317] on span "Update" at bounding box center [144, 316] width 74 height 10
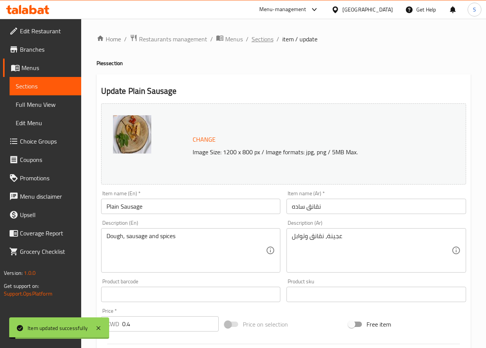
click at [261, 34] on span "Sections" at bounding box center [263, 38] width 22 height 9
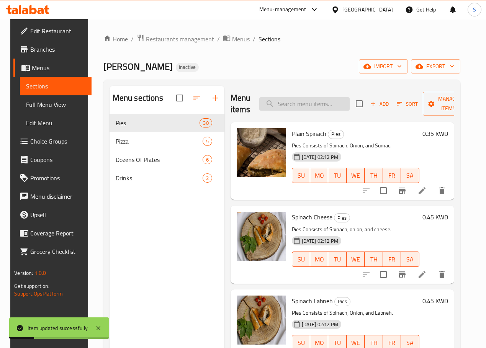
click at [268, 109] on input "search" at bounding box center [304, 103] width 90 height 13
paste input "Gene Sausages"
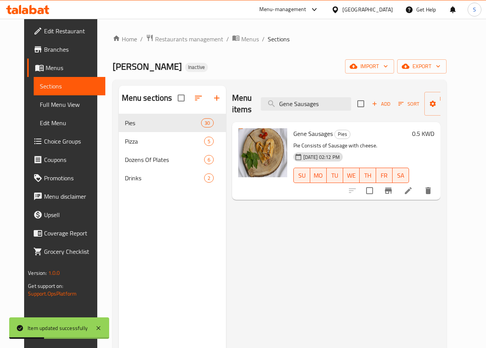
type input "Gene Sausages"
click at [419, 198] on li at bounding box center [408, 191] width 21 height 14
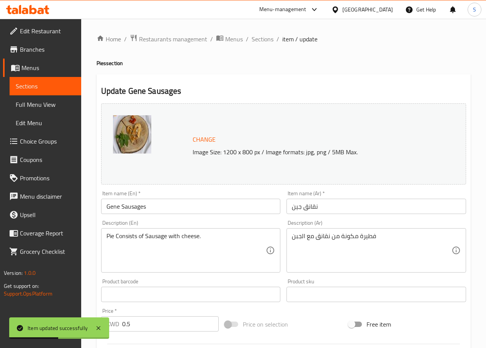
click at [110, 211] on input "Gene Sausages" at bounding box center [191, 206] width 180 height 15
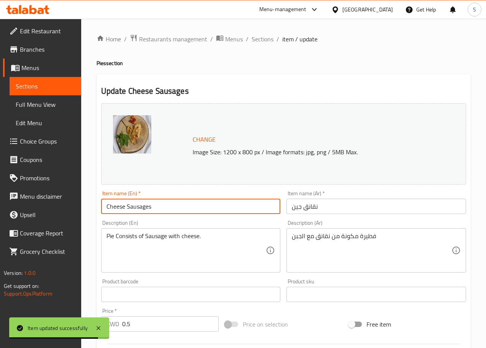
click at [168, 209] on input "Cheese Sausages" at bounding box center [191, 206] width 180 height 15
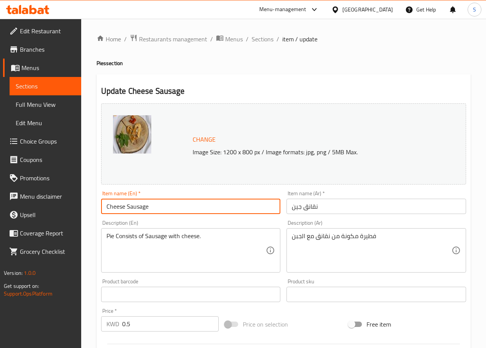
type input "Cheese Sausage"
click at [294, 208] on input "نقانق جين" at bounding box center [376, 206] width 180 height 15
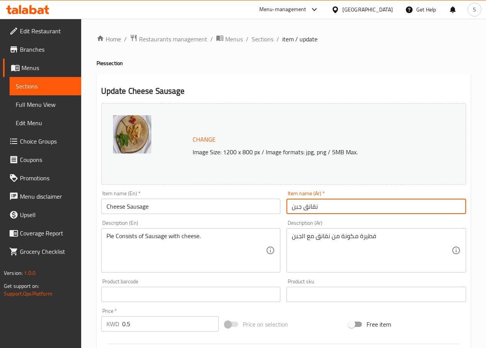
type input "نقانق جبن"
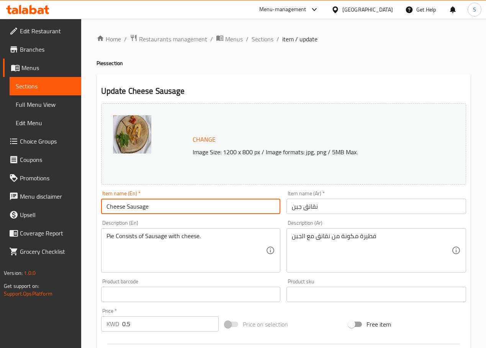
click at [130, 208] on input "Cheese Sausage" at bounding box center [191, 206] width 180 height 15
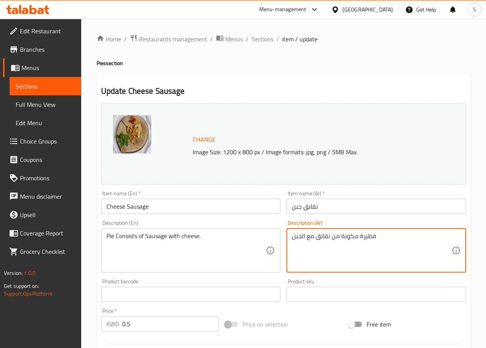
click at [348, 239] on textarea "فطيرة مكونة من نقانق مع الجبن" at bounding box center [372, 250] width 160 height 36
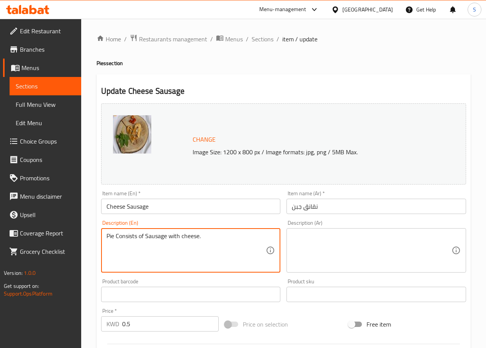
click at [178, 246] on textarea "Pie Consists of Sausage with cheese." at bounding box center [186, 250] width 160 height 36
type textarea "Dough, sausage, spices, olive oil and cheese"
click at [323, 243] on textarea at bounding box center [372, 250] width 160 height 36
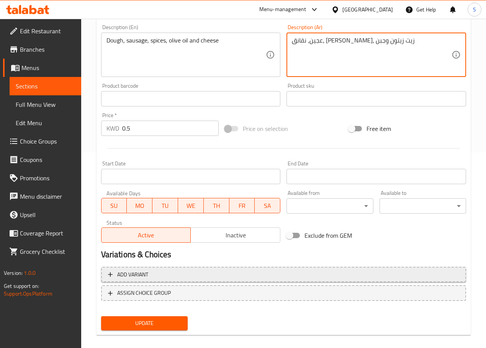
scroll to position [197, 0]
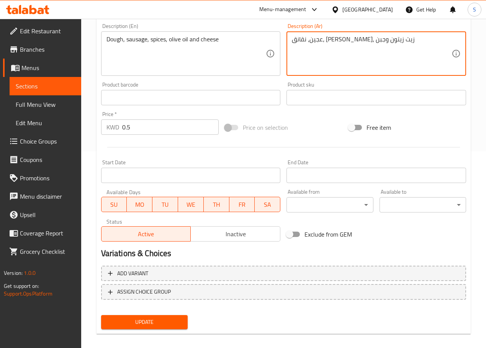
type textarea "عجين، نقانق، [PERSON_NAME]، [PERSON_NAME] وجبن"
click at [145, 316] on button "Update" at bounding box center [144, 322] width 87 height 14
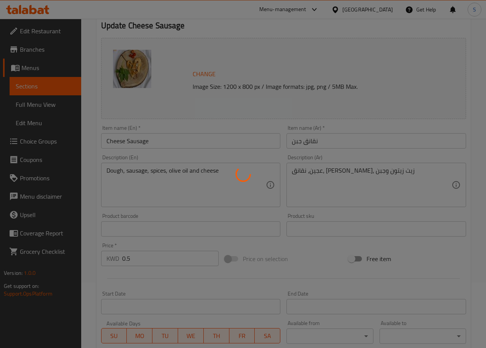
scroll to position [0, 0]
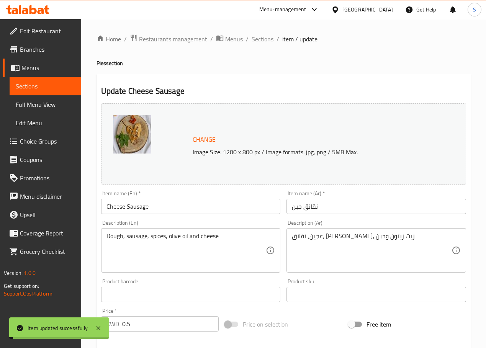
click at [267, 36] on span "Sections" at bounding box center [263, 38] width 22 height 9
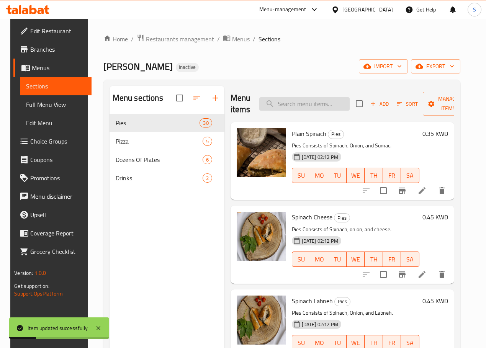
click at [290, 100] on input "search" at bounding box center [304, 103] width 90 height 13
click at [288, 100] on input "search" at bounding box center [304, 103] width 90 height 13
paste input "Light Sausages"
click at [288, 100] on input "Light Sausages" at bounding box center [304, 103] width 90 height 13
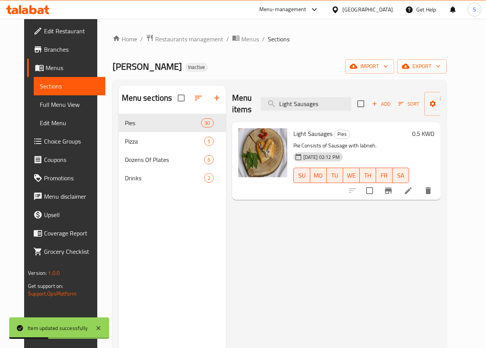
type input "Light Sausages"
click at [413, 195] on icon at bounding box center [408, 190] width 9 height 9
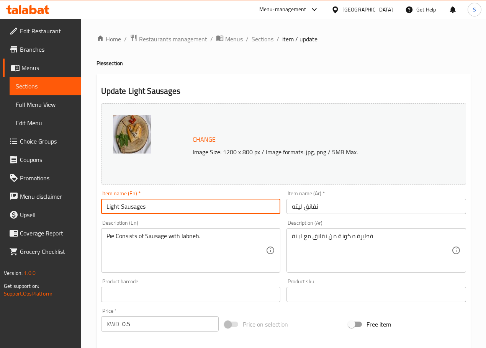
click at [115, 208] on input "Light Sausages" at bounding box center [191, 206] width 180 height 15
type input "Labneh Sausages"
click at [295, 210] on input "نقانق ليته" at bounding box center [376, 206] width 180 height 15
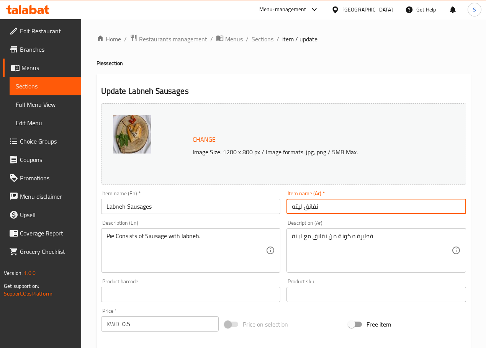
click at [295, 210] on input "نقانق ليته" at bounding box center [376, 206] width 180 height 15
type input "نقانق لبنة"
click at [130, 208] on input "Labneh Sausages" at bounding box center [191, 206] width 180 height 15
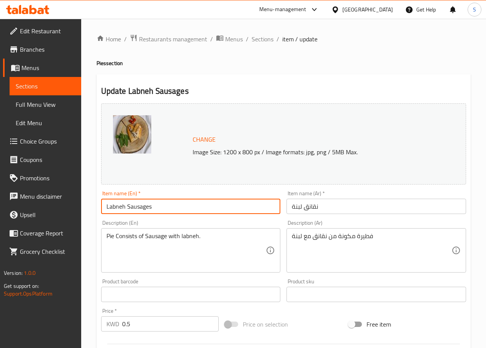
click at [130, 208] on input "Labneh Sausages" at bounding box center [191, 206] width 180 height 15
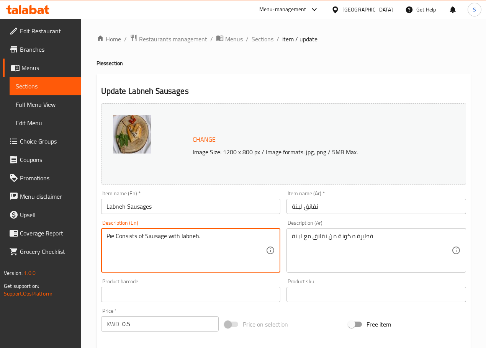
click at [149, 233] on textarea "Pie Consists of Sausage with labneh." at bounding box center [186, 250] width 160 height 36
type textarea "Dough, sausage, spices, labneh cheese"
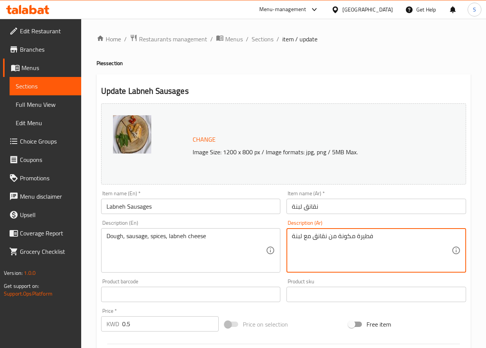
click at [352, 238] on textarea "فطيرة مكونة من نقانق مع لبنة" at bounding box center [372, 250] width 160 height 36
type textarea "عجين، نقانق، توابل وجبنة لبنة"
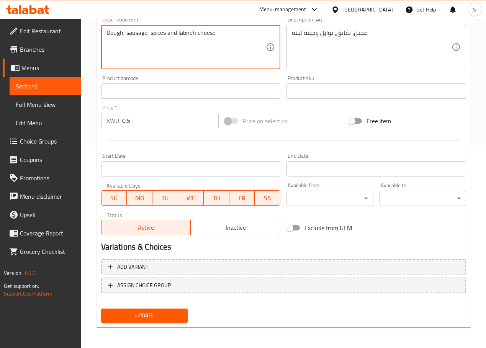
type textarea "Dough, sausage, spices and labneh cheese"
click at [150, 314] on span "Update" at bounding box center [144, 316] width 74 height 10
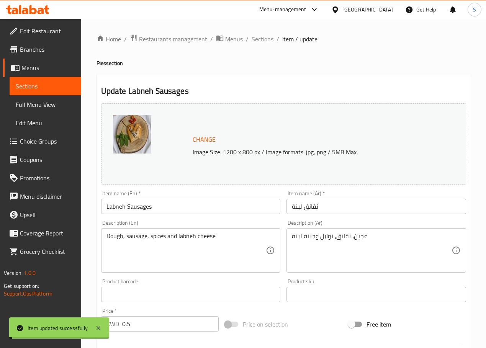
click at [257, 37] on span "Sections" at bounding box center [263, 38] width 22 height 9
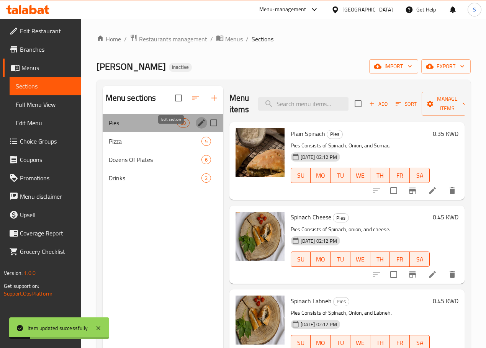
click at [197, 128] on icon "edit" at bounding box center [201, 122] width 9 height 9
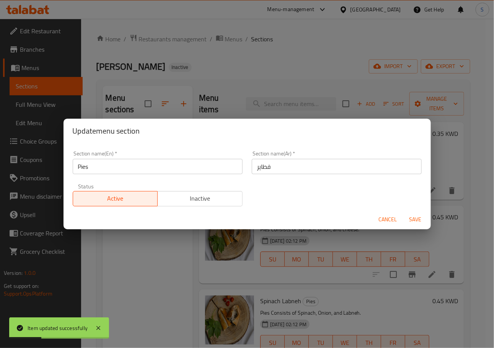
click at [263, 169] on input "فطاير" at bounding box center [337, 166] width 170 height 15
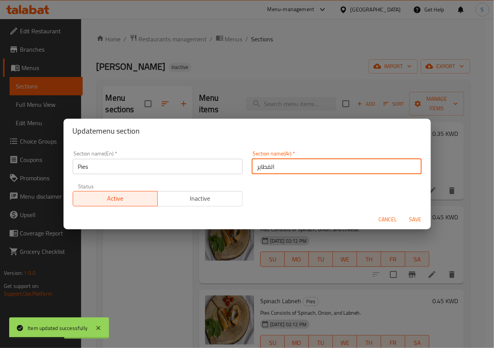
type input "الفطاير"
click at [404, 213] on button "Save" at bounding box center [416, 220] width 25 height 14
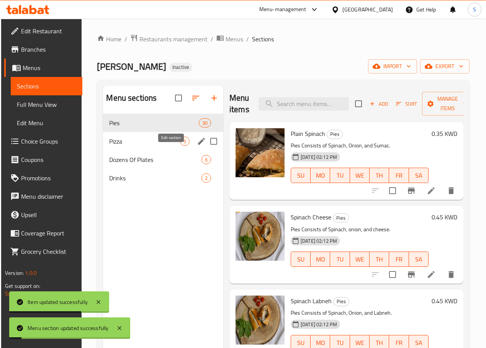
click at [197, 146] on icon "edit" at bounding box center [201, 141] width 9 height 9
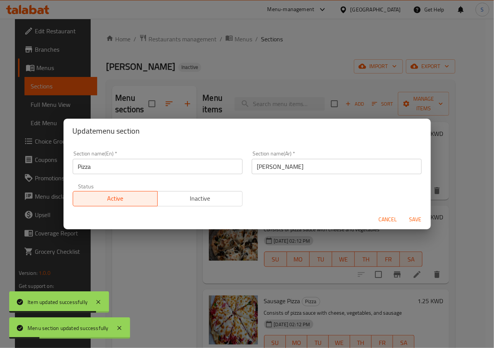
click at [259, 167] on input "بيتزا" at bounding box center [337, 166] width 170 height 15
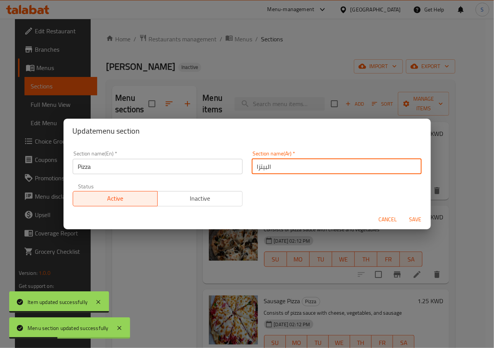
type input "البيتزا"
click at [404, 213] on button "Save" at bounding box center [416, 220] width 25 height 14
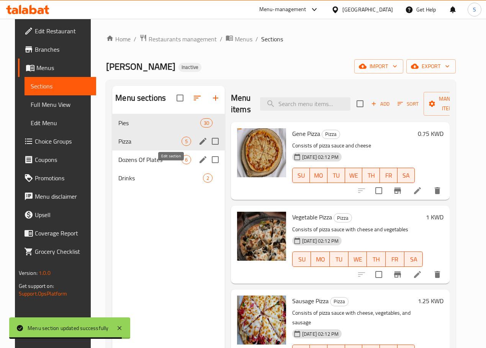
click at [198, 164] on icon "edit" at bounding box center [202, 159] width 9 height 9
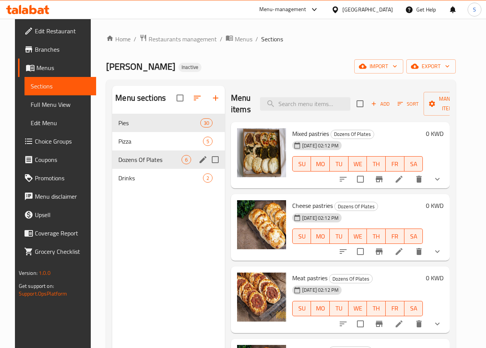
click at [200, 163] on icon "edit" at bounding box center [203, 159] width 7 height 7
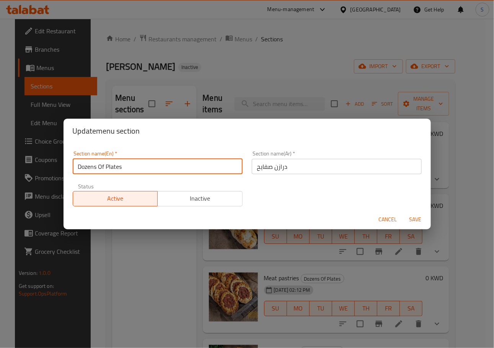
click at [111, 166] on input "Dozens Of Plates" at bounding box center [158, 166] width 170 height 15
paste input "Safeeha"
type input "Safayeh Dozens"
click at [404, 213] on button "Save" at bounding box center [416, 220] width 25 height 14
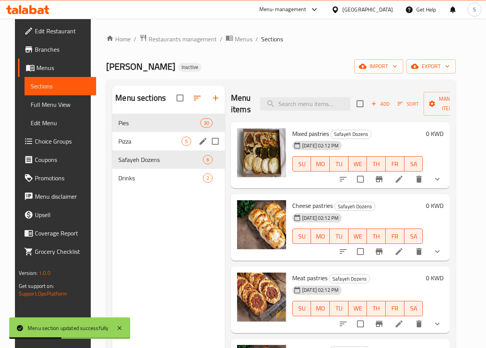
click at [138, 146] on span "Pizza" at bounding box center [149, 141] width 63 height 9
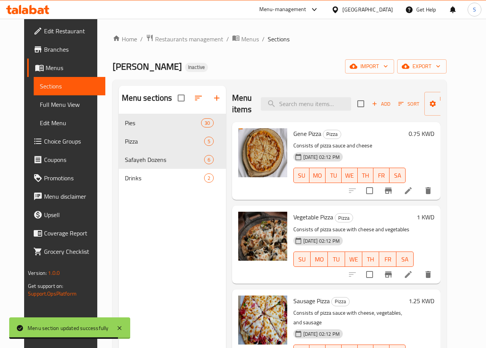
click at [419, 193] on li at bounding box center [408, 191] width 21 height 14
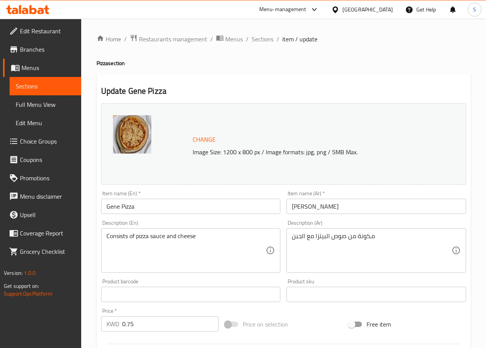
click at [115, 207] on input "Gene Pizza" at bounding box center [191, 206] width 180 height 15
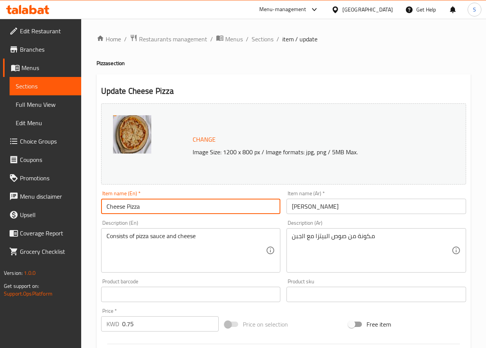
type input "Cheese Pizza"
click at [296, 210] on input "بيتزا جين" at bounding box center [376, 206] width 180 height 15
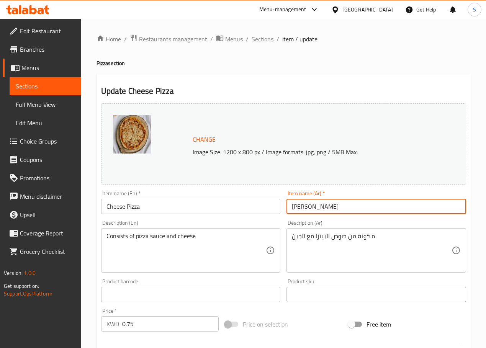
click at [296, 210] on input "بيتزا جين" at bounding box center [376, 206] width 180 height 15
type input "[PERSON_NAME]"
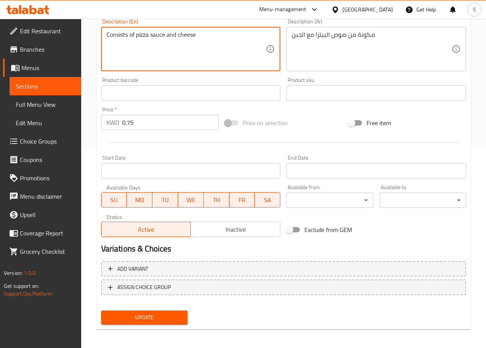
scroll to position [203, 0]
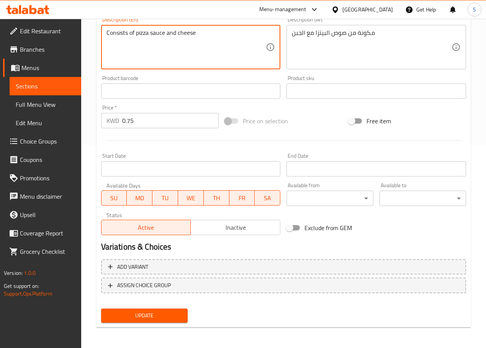
click at [157, 314] on span "Update" at bounding box center [144, 316] width 74 height 10
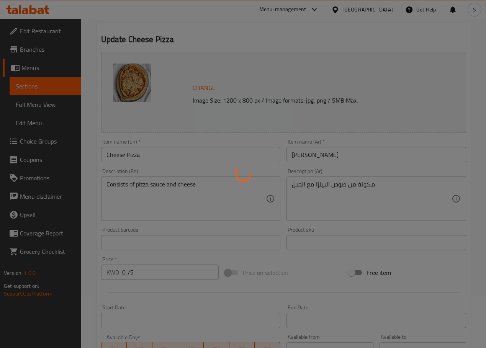
scroll to position [0, 0]
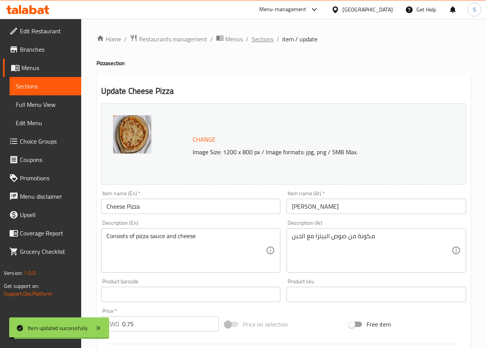
click at [261, 42] on span "Sections" at bounding box center [263, 38] width 22 height 9
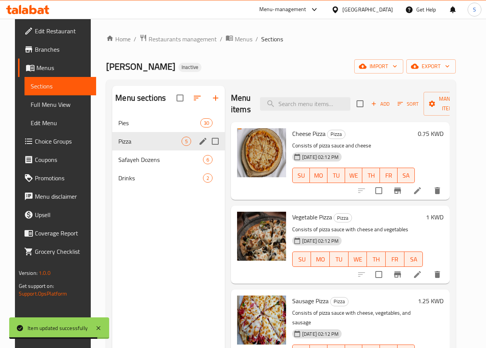
click at [147, 151] on div "Pizza 5" at bounding box center [168, 141] width 113 height 18
click at [144, 164] on span "Safayeh Dozens" at bounding box center [149, 159] width 63 height 9
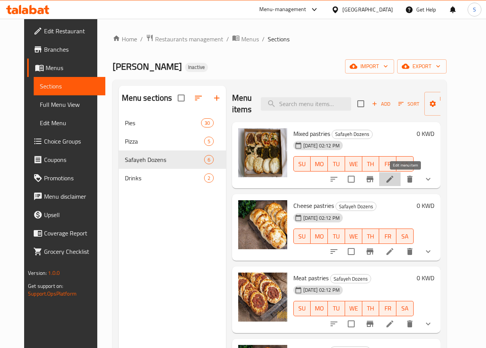
click at [394, 183] on icon at bounding box center [389, 179] width 9 height 9
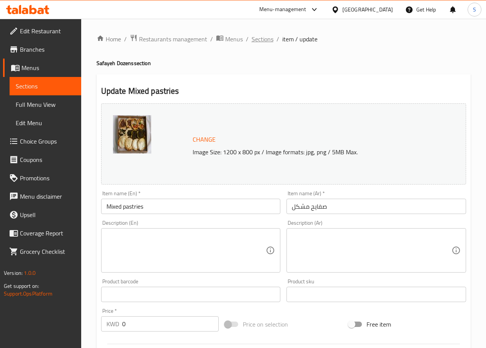
click at [260, 39] on span "Sections" at bounding box center [263, 38] width 22 height 9
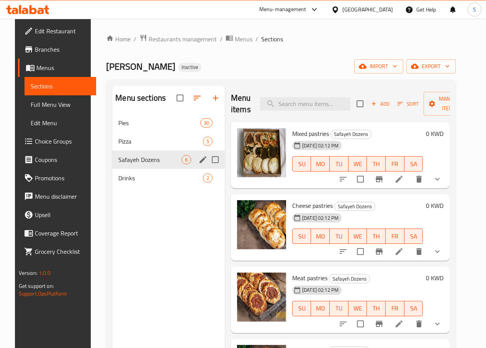
click at [198, 164] on icon "edit" at bounding box center [202, 159] width 9 height 9
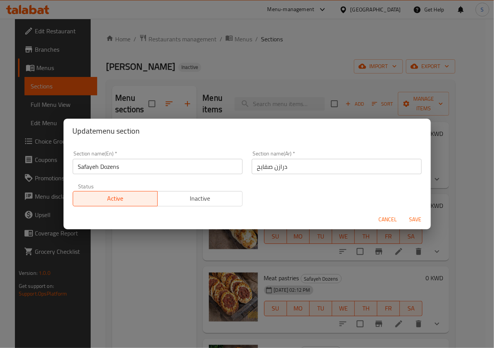
click at [83, 163] on input "Safayeh Dozens" at bounding box center [158, 166] width 170 height 15
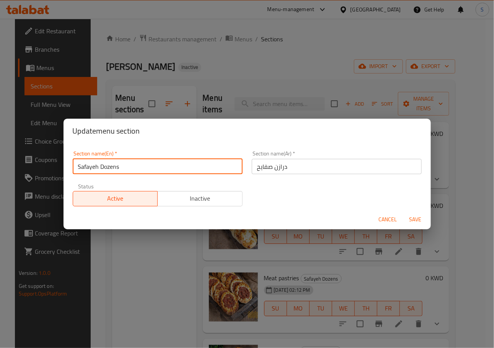
click at [83, 163] on input "Safayeh Dozens" at bounding box center [158, 166] width 170 height 15
click at [389, 226] on button "Cancel" at bounding box center [388, 220] width 25 height 14
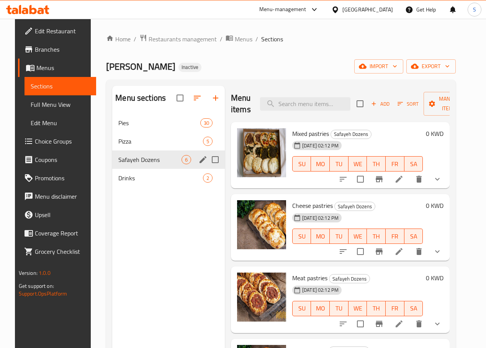
click at [410, 181] on li at bounding box center [398, 179] width 21 height 14
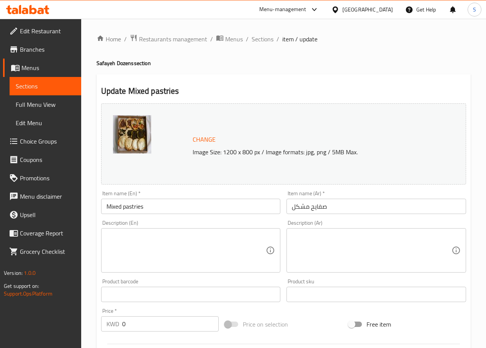
click at [131, 209] on input "Mixed pastries" at bounding box center [191, 206] width 180 height 15
paste input "Safayeh"
type input "Mixed Safayeh"
click at [318, 257] on textarea at bounding box center [372, 250] width 160 height 36
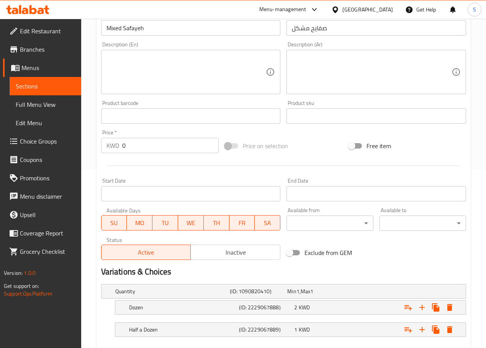
scroll to position [222, 0]
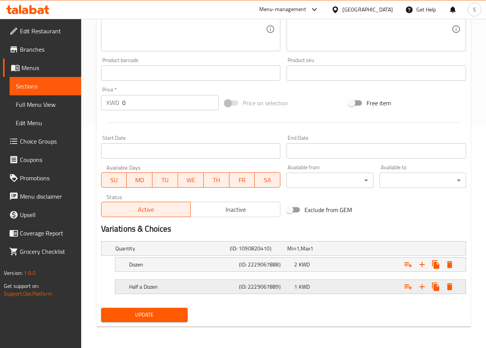
click at [199, 252] on h5 "Half a Dozen" at bounding box center [171, 249] width 112 height 8
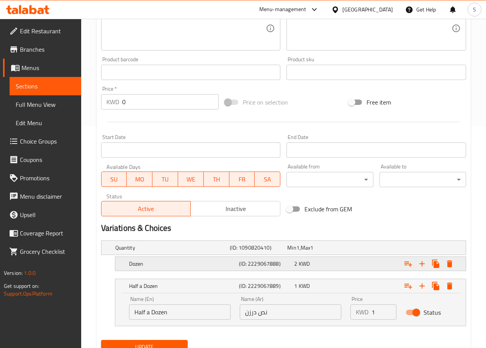
click at [198, 256] on div "Dozen (ID: 2229067888) 2 KWD" at bounding box center [286, 247] width 344 height 17
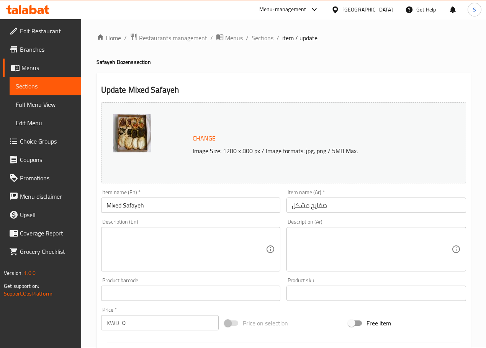
scroll to position [0, 0]
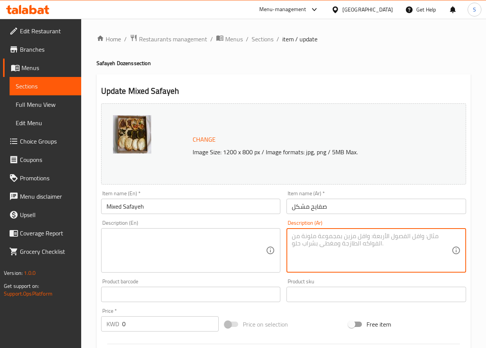
click at [334, 239] on textarea at bounding box center [372, 250] width 160 height 36
paste textarea "مكونة من صفايح مشكلة و الكمية من اختياركم"
type textarea "مكونة من صفايح مشكلة و الكمية من اختياركم"
click at [160, 266] on textarea at bounding box center [186, 250] width 160 height 36
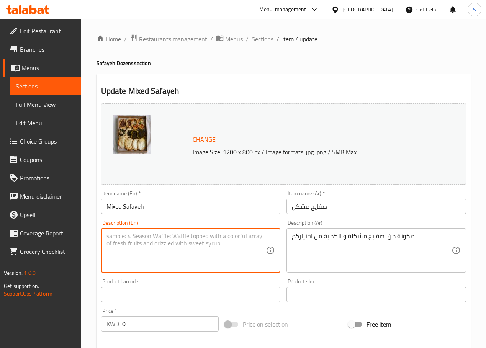
click at [173, 237] on textarea at bounding box center [186, 250] width 160 height 36
paste textarea "It consists of assorted plates and the quantity is your choice."
click at [107, 238] on textarea "It consists of assorted plates and the quantity is your choice." at bounding box center [186, 250] width 160 height 36
paste textarea "Safayeh"
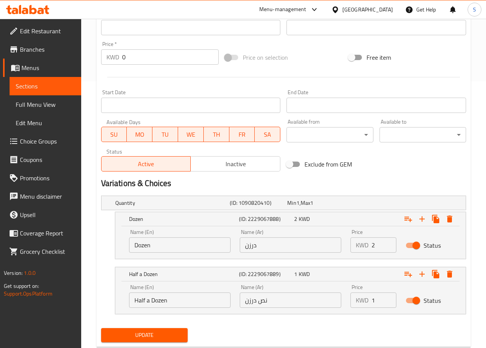
scroll to position [288, 0]
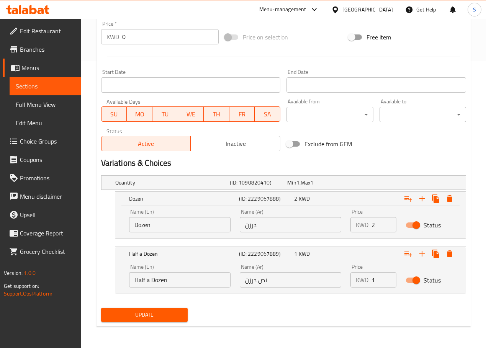
type textarea "Consists of assorted safayeh and the quantity is your choice."
click at [153, 319] on span "Update" at bounding box center [144, 315] width 74 height 10
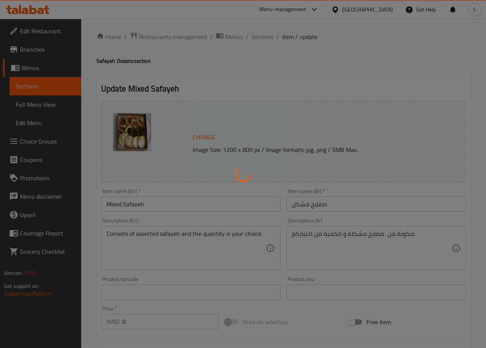
scroll to position [0, 0]
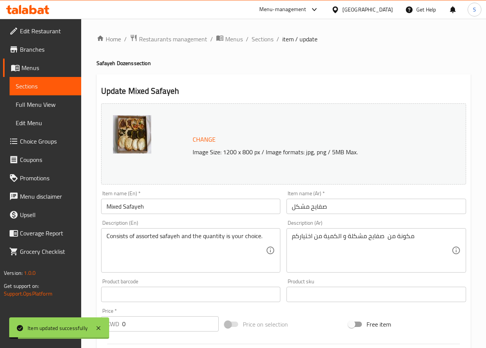
click at [267, 41] on span "Sections" at bounding box center [263, 38] width 22 height 9
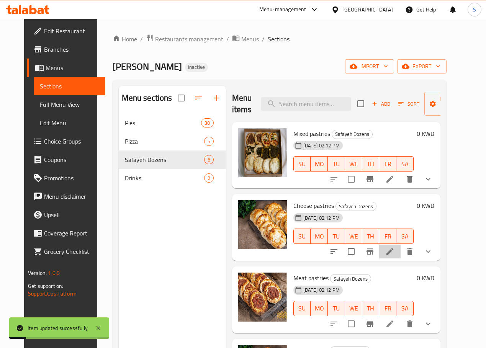
click at [401, 256] on li at bounding box center [389, 252] width 21 height 14
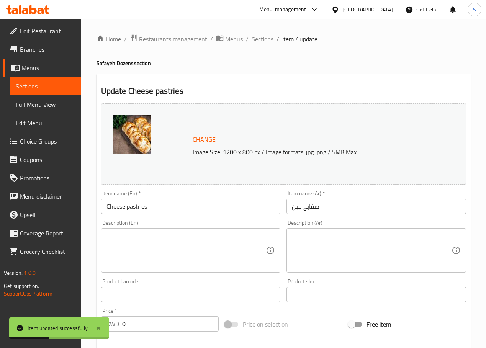
click at [306, 262] on textarea at bounding box center [372, 250] width 160 height 36
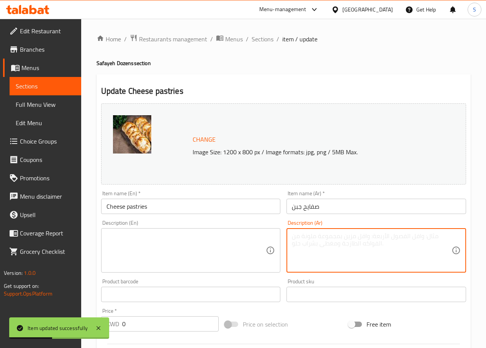
paste textarea "مكونة من صفايح الجبن و الكمية من اختياركم"
type textarea "مكونة من صفايح الجبن و الكمية من اختياركم"
click at [193, 240] on textarea at bounding box center [186, 250] width 160 height 36
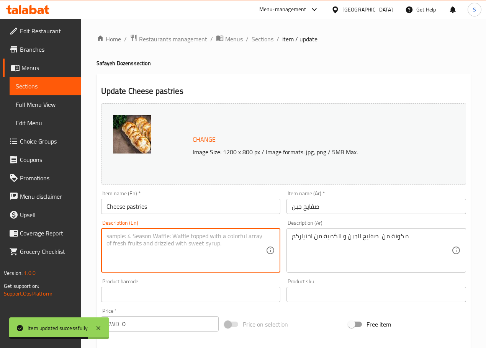
click at [151, 244] on textarea at bounding box center [186, 250] width 160 height 36
paste textarea "Consists of cheese slices and the quantity is your choice"
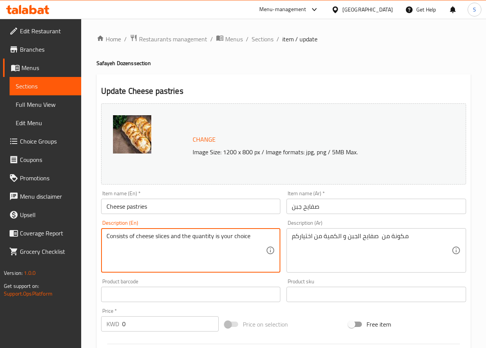
paste textarea "Safayeh"
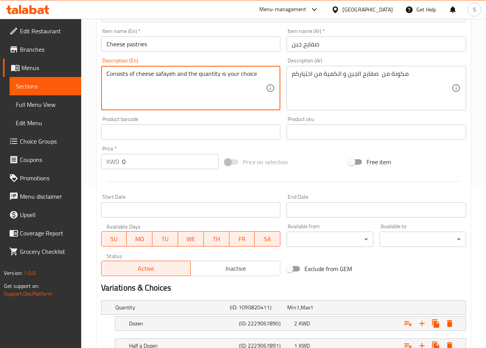
scroll to position [222, 0]
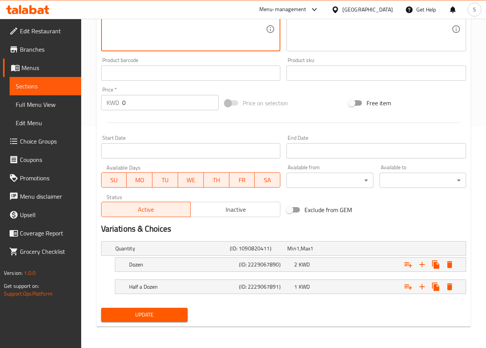
type textarea "Consists of cheese safayeh and the quantity is your choice"
click at [158, 316] on span "Update" at bounding box center [144, 315] width 74 height 10
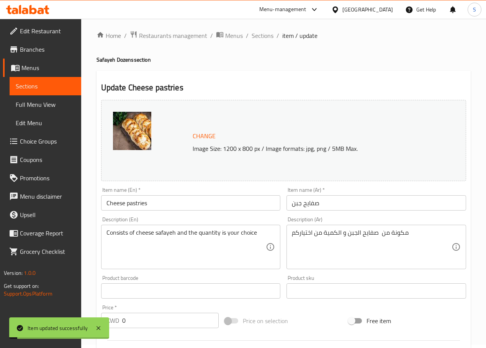
scroll to position [0, 0]
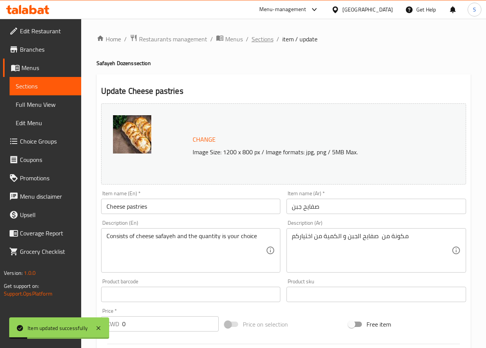
click at [262, 41] on span "Sections" at bounding box center [263, 38] width 22 height 9
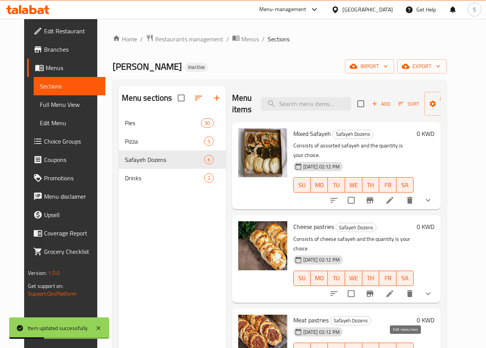
scroll to position [37, 0]
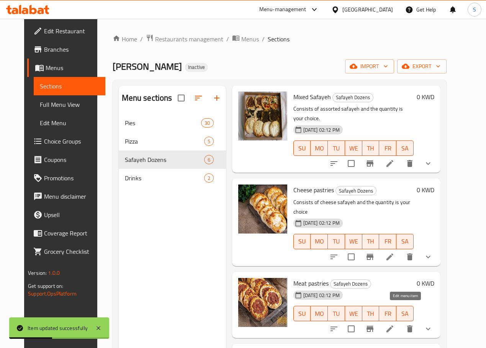
click at [394, 324] on icon at bounding box center [389, 328] width 9 height 9
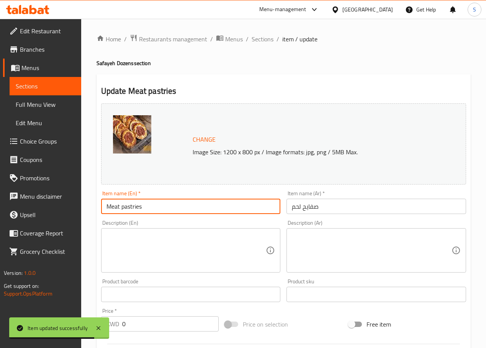
click at [137, 209] on input "Meat pastries" at bounding box center [191, 206] width 180 height 15
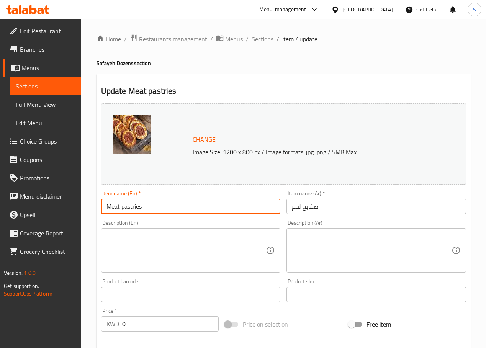
paste input "Safayeh"
type input "Meat Safayeh"
click at [331, 259] on textarea at bounding box center [372, 250] width 160 height 36
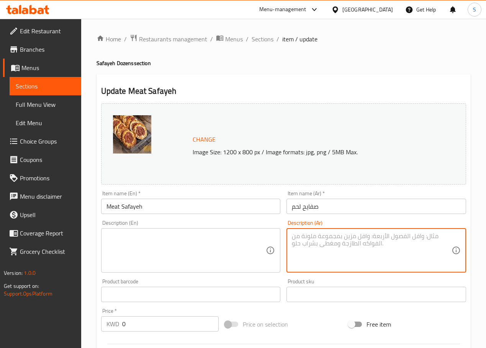
click at [345, 247] on textarea at bounding box center [372, 250] width 160 height 36
paste textarea "Safayeh"
type textarea "Safayeh"
click at [336, 262] on textarea at bounding box center [372, 250] width 160 height 36
paste textarea "مكونة من صفايح اللحم و الكمية من اختياركم"
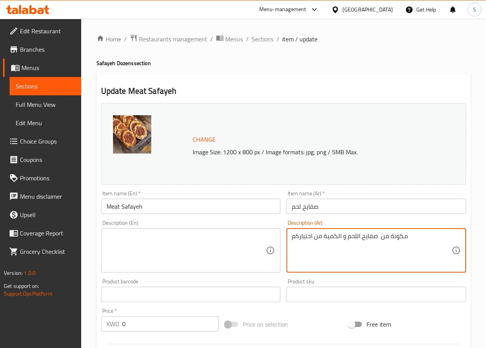
type textarea "مكونة من صفايح اللحم و الكمية من اختياركم"
click at [190, 248] on textarea at bounding box center [186, 250] width 160 height 36
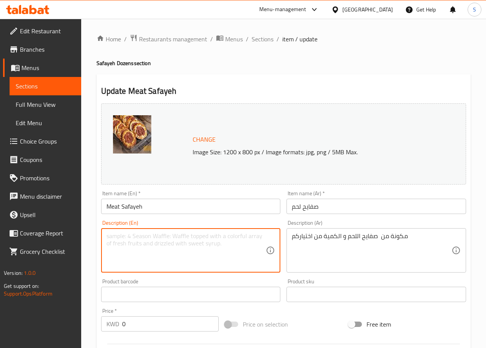
paste textarea "Consists of meat slices and the quantity is your choice"
click at [165, 238] on textarea "Consists of meat slices and the quantity is your choice" at bounding box center [186, 250] width 160 height 36
click at [159, 238] on textarea "Consists of meat slices and the quantity is your choice" at bounding box center [186, 250] width 160 height 36
paste textarea "Safayeh"
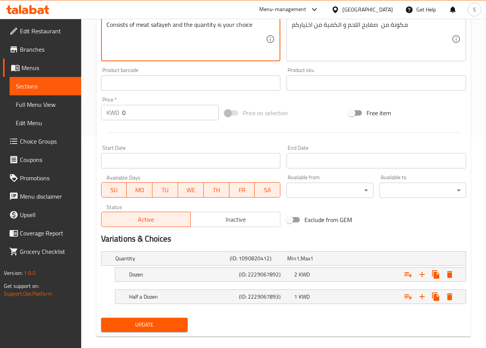
scroll to position [222, 0]
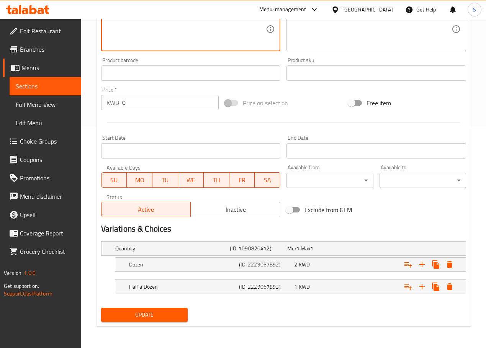
type textarea "Consists of meat safayeh and the quantity is your choice"
click at [167, 316] on span "Update" at bounding box center [144, 315] width 74 height 10
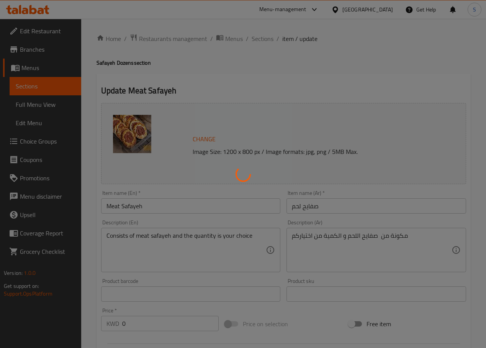
scroll to position [0, 0]
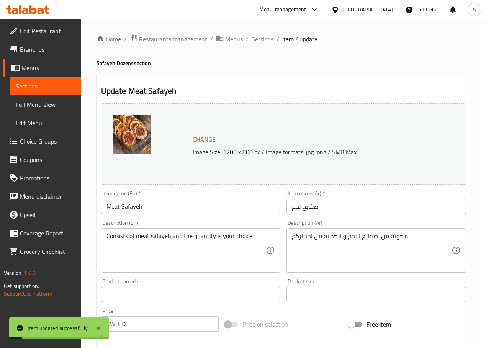
click at [263, 38] on span "Sections" at bounding box center [263, 38] width 22 height 9
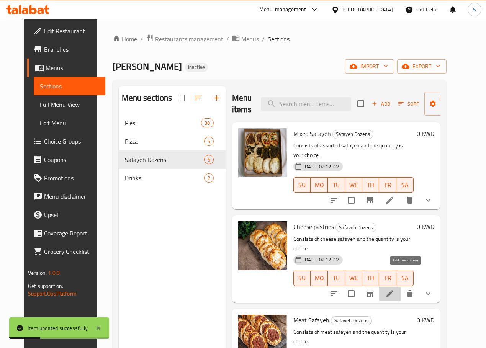
click at [394, 289] on icon at bounding box center [389, 293] width 9 height 9
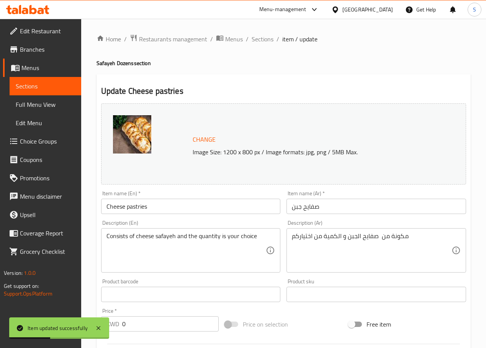
click at [136, 211] on input "Cheese pastries" at bounding box center [191, 206] width 180 height 15
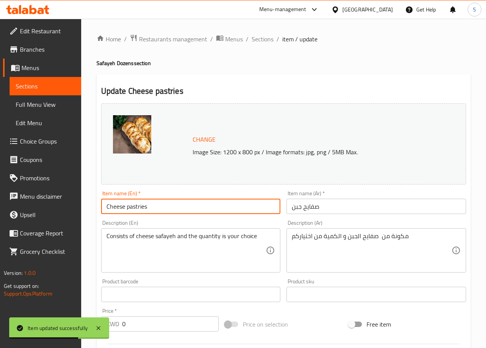
paste input "Safayeh"
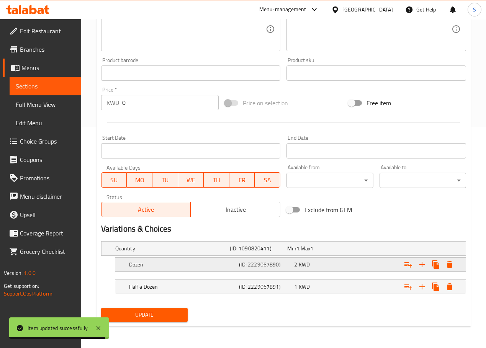
scroll to position [222, 0]
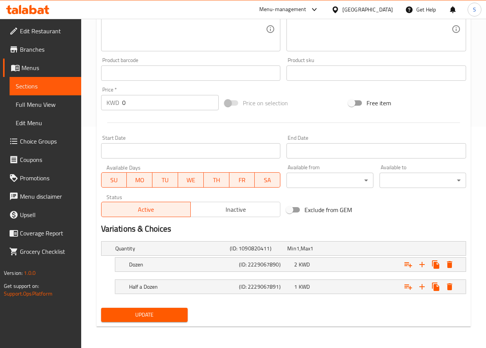
type input "Cheese Safayeh"
click at [129, 321] on button "Update" at bounding box center [144, 315] width 87 height 14
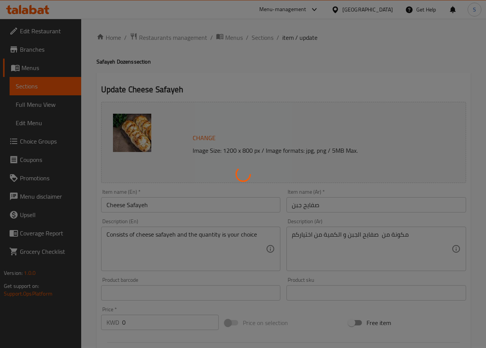
scroll to position [0, 0]
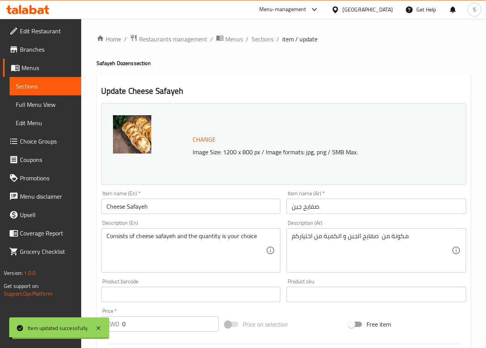
click at [260, 39] on span "Sections" at bounding box center [263, 38] width 22 height 9
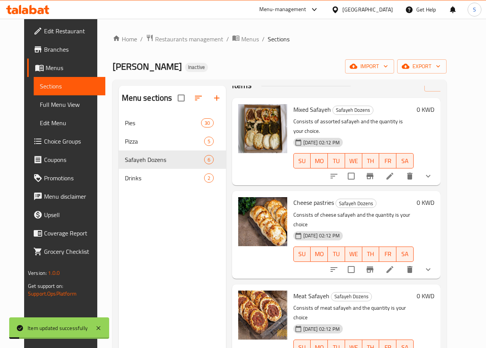
scroll to position [161, 0]
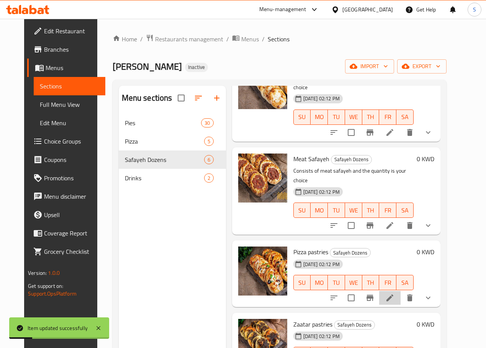
click at [393, 294] on icon at bounding box center [389, 297] width 7 height 7
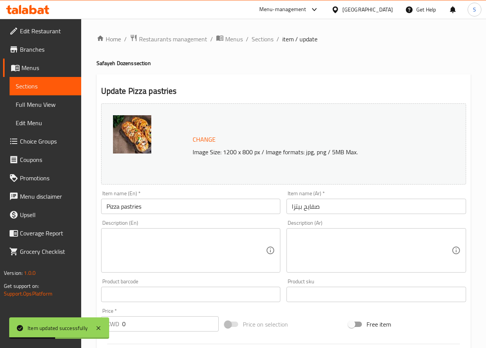
click at [349, 274] on div "Description (Ar) Description (Ar)" at bounding box center [376, 246] width 186 height 59
click at [346, 255] on textarea at bounding box center [372, 250] width 160 height 36
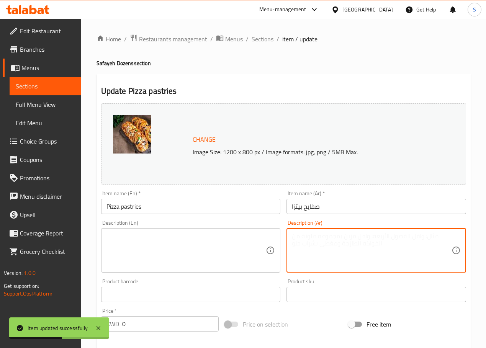
paste textarea "مكونة من صفايح البيتزا و الكمية من اختياركم"
type textarea "مكونة من صفايح البيتزا و الكمية من اختياركم"
click at [196, 237] on textarea at bounding box center [186, 250] width 160 height 36
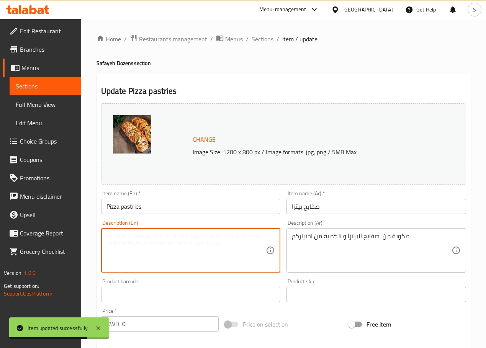
paste textarea "Consists of pizza sheets and the quantity is your choice"
click at [164, 237] on textarea "Consists of pizza sheets and the quantity is your choice" at bounding box center [186, 250] width 160 height 36
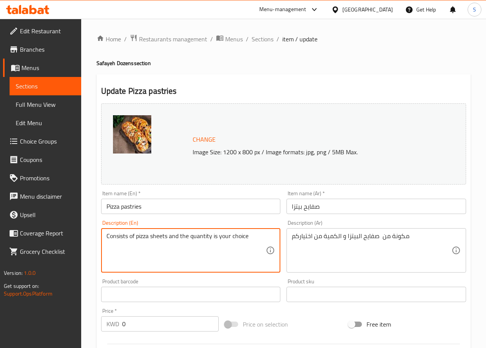
paste textarea "Safayeh"
type textarea "Consists of pizza safayeh and the quantity is your choice"
click at [127, 209] on input "Pizza pastries" at bounding box center [191, 206] width 180 height 15
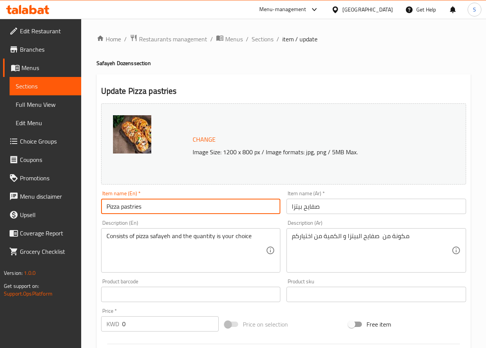
paste input "Safayeh"
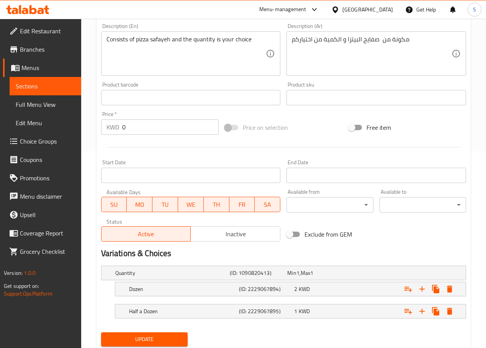
scroll to position [222, 0]
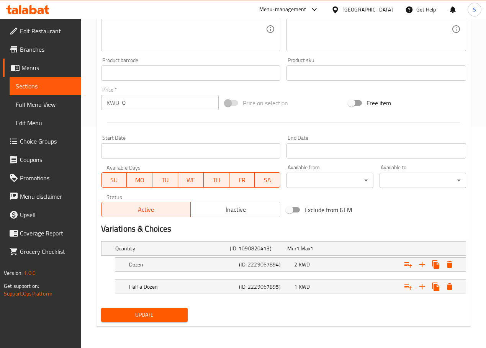
type input "Pizza Safayeh"
click at [157, 318] on span "Update" at bounding box center [144, 315] width 74 height 10
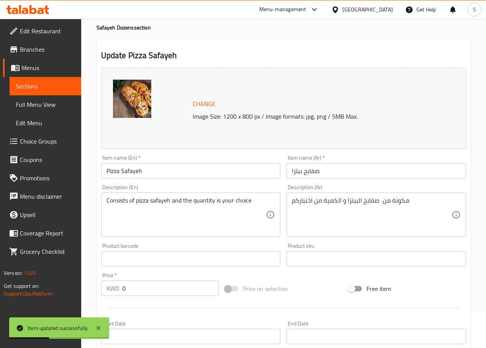
scroll to position [0, 0]
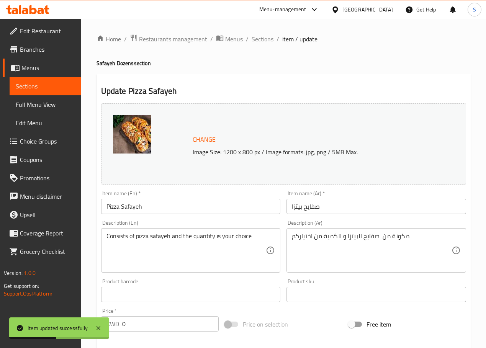
click at [268, 37] on span "Sections" at bounding box center [263, 38] width 22 height 9
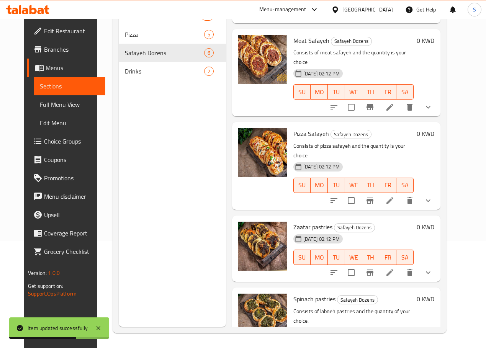
scroll to position [107, 0]
click at [393, 269] on icon at bounding box center [389, 272] width 7 height 7
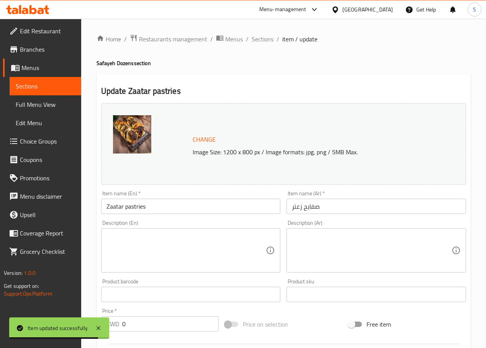
click at [321, 265] on textarea at bounding box center [372, 250] width 160 height 36
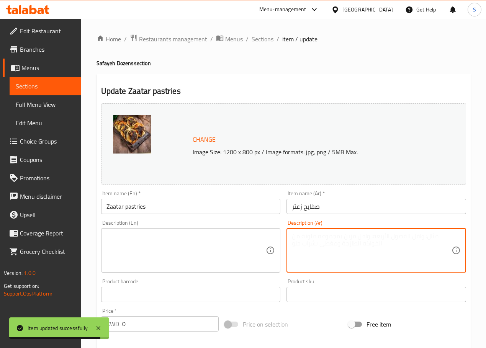
paste textarea "مكونة من صفايح زعتر و الكمية من اختياركم"
type textarea "مكونة من صفايح زعتر و الكمية من اختياركم"
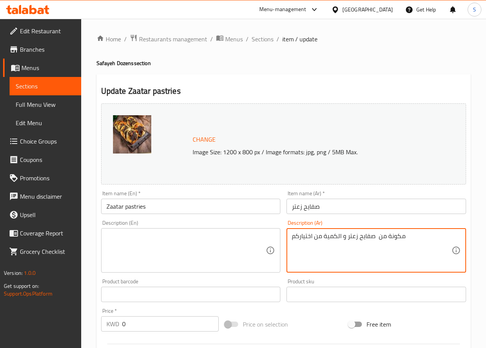
click at [162, 251] on textarea at bounding box center [186, 250] width 160 height 36
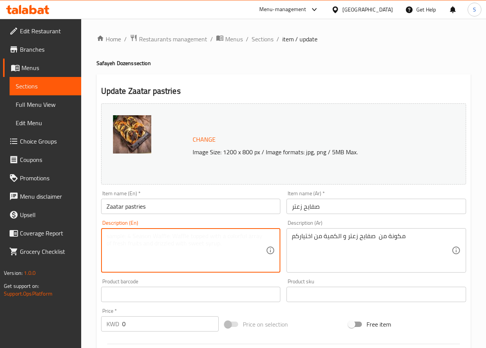
paste textarea "It consists of thyme sheets, and the quantity is your choice."
click at [164, 238] on textarea "It consists of thyme sheets, and the quantity is your choice." at bounding box center [186, 250] width 160 height 36
paste textarea "Safayeh"
type textarea "It consists of thyme safayeh, and the quantity is your choice."
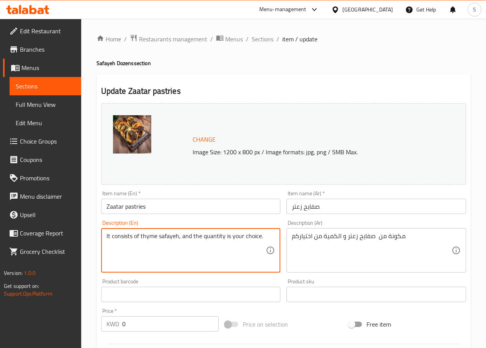
click at [137, 206] on input "Zaatar pastries" at bounding box center [191, 206] width 180 height 15
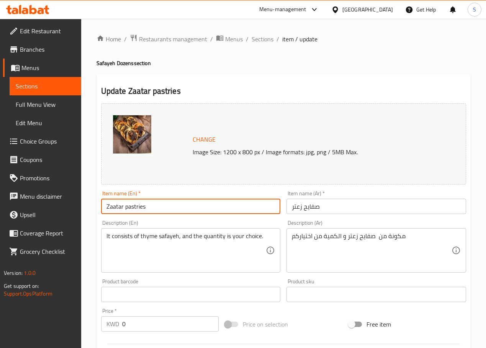
click at [137, 206] on input "Zaatar pastries" at bounding box center [191, 206] width 180 height 15
paste input "Safayeh"
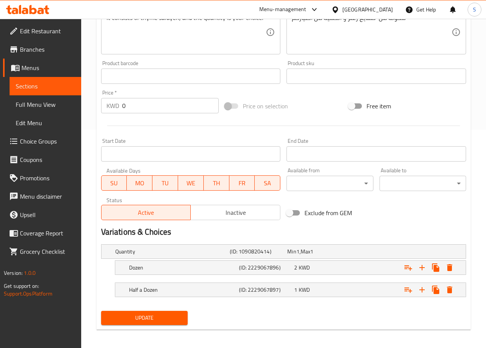
scroll to position [222, 0]
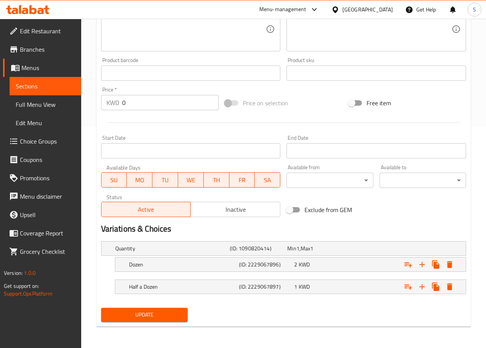
type input "[PERSON_NAME]"
click at [140, 315] on span "Update" at bounding box center [144, 315] width 74 height 10
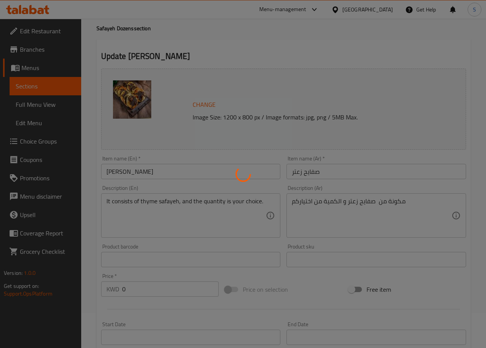
scroll to position [0, 0]
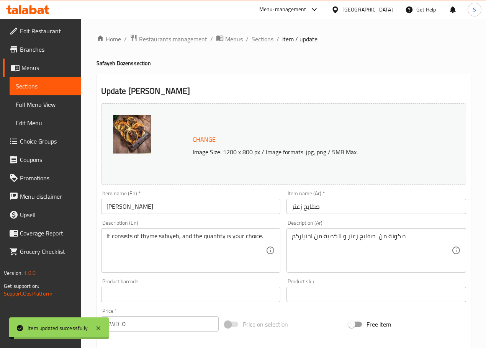
click at [261, 36] on span "Sections" at bounding box center [263, 38] width 22 height 9
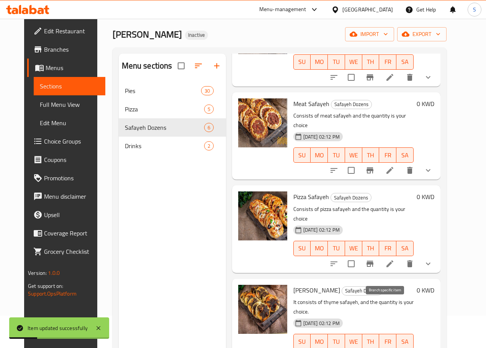
scroll to position [107, 0]
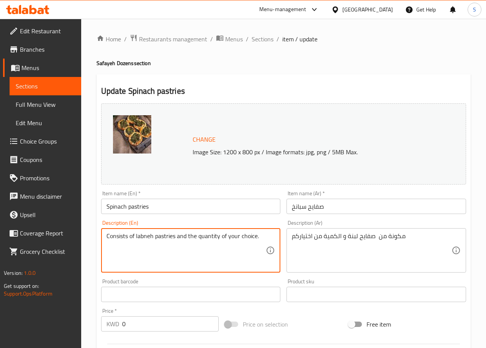
click at [134, 209] on input "Spinach pastries" at bounding box center [191, 206] width 180 height 15
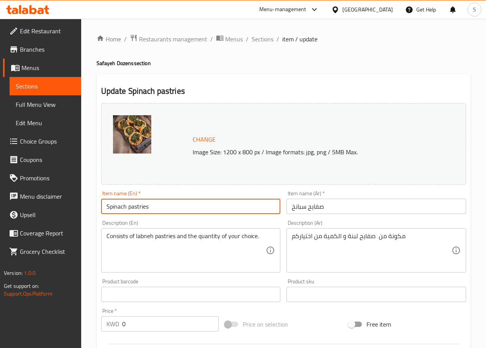
click at [134, 209] on input "Spinach pastries" at bounding box center [191, 206] width 180 height 15
paste input "Safayeh"
type input "Spinach Safayeh"
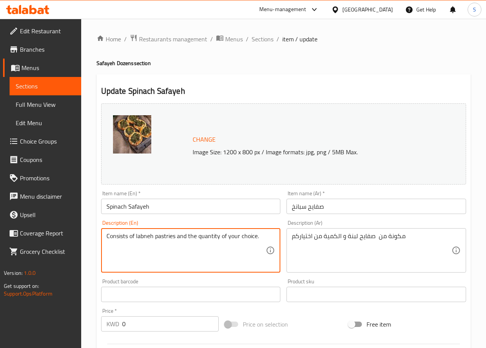
click at [162, 234] on textarea "Consists of labneh pastries and the quantity of your choice." at bounding box center [186, 250] width 160 height 36
paste textarea "Safayeh"
type textarea "Consists of labneh safayeh and the quantity of your choice."
click at [260, 38] on span "Sections" at bounding box center [263, 38] width 22 height 9
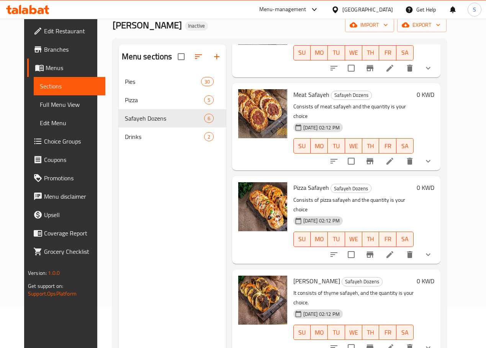
scroll to position [107, 0]
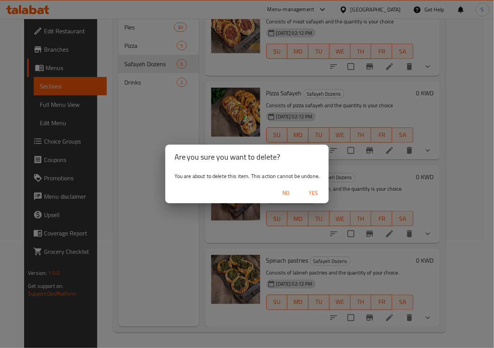
click at [315, 182] on div "You are about to delete this item. This action cannot be undone." at bounding box center [247, 176] width 164 height 14
click at [315, 189] on span "Yes" at bounding box center [313, 193] width 18 height 10
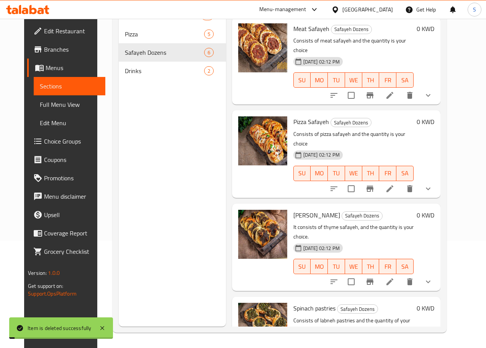
scroll to position [100, 0]
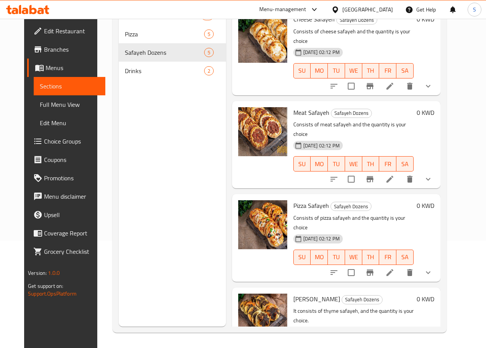
click at [236, 161] on div "Menu items Add Sort Manage items Mixed Safayeh Safayeh Dozens Consists of assor…" at bounding box center [333, 153] width 214 height 348
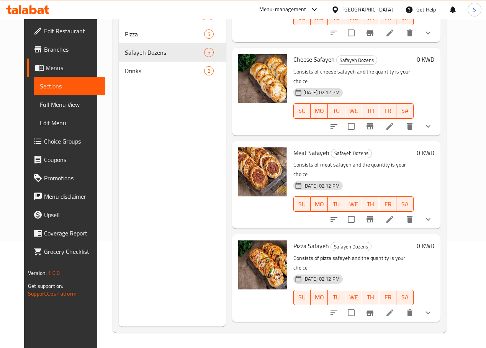
scroll to position [0, 0]
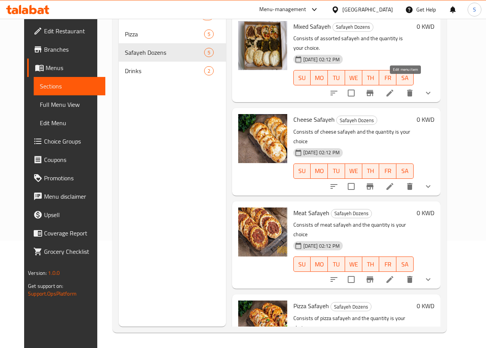
click at [393, 90] on icon at bounding box center [389, 93] width 7 height 7
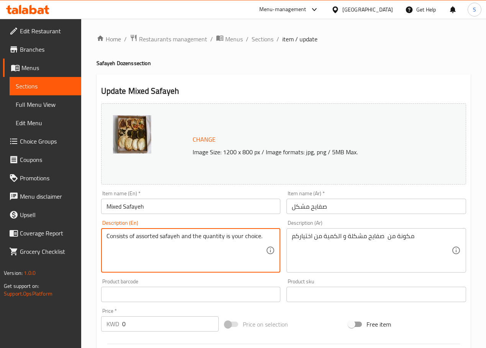
click at [142, 234] on textarea "Consists of assorted safayeh and the quantity is your choice." at bounding box center [186, 250] width 160 height 36
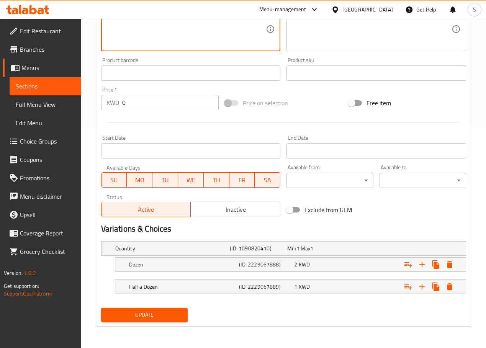
type textarea "Consists of mixed safayeh and the quantity is your choice."
click at [158, 320] on button "Update" at bounding box center [144, 315] width 87 height 14
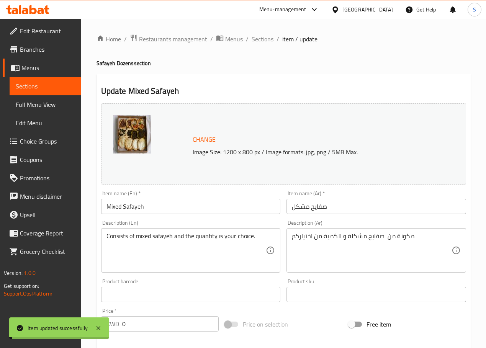
click at [267, 41] on span "Sections" at bounding box center [263, 38] width 22 height 9
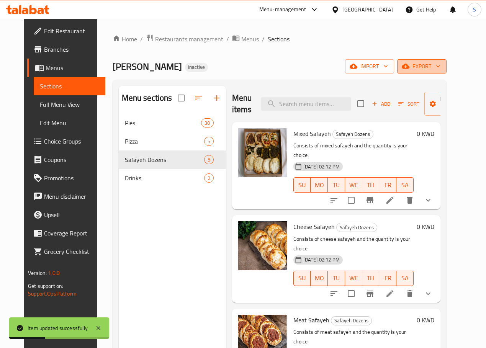
click at [440, 62] on span "export" at bounding box center [421, 67] width 37 height 10
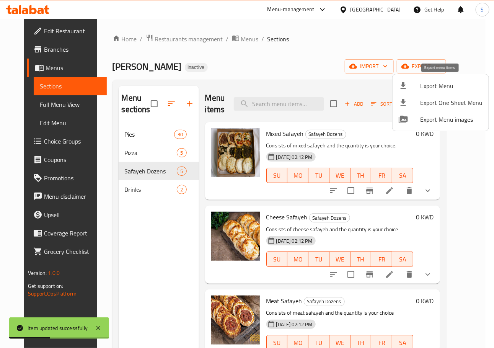
click at [415, 87] on div at bounding box center [409, 85] width 21 height 9
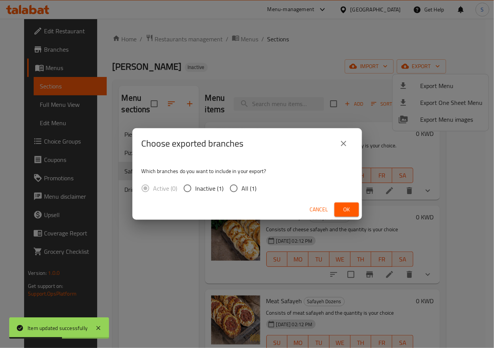
click at [239, 190] on input "All (1)" at bounding box center [234, 188] width 16 height 16
radio input "true"
click at [351, 213] on span "Ok" at bounding box center [347, 210] width 12 height 10
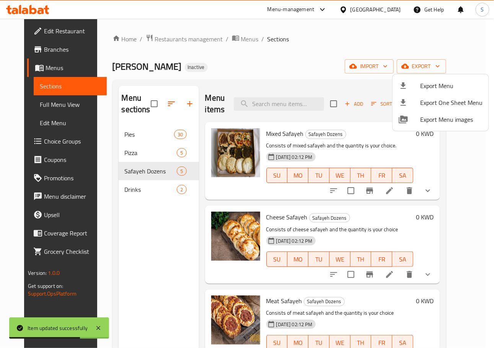
click at [308, 57] on div at bounding box center [247, 174] width 494 height 348
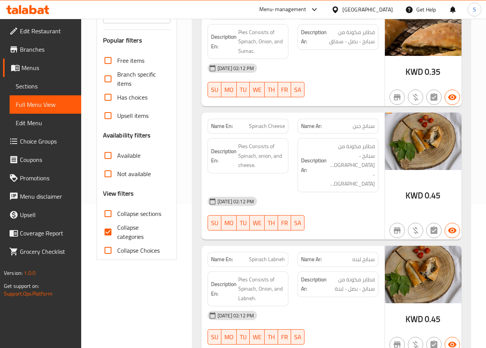
scroll to position [228, 0]
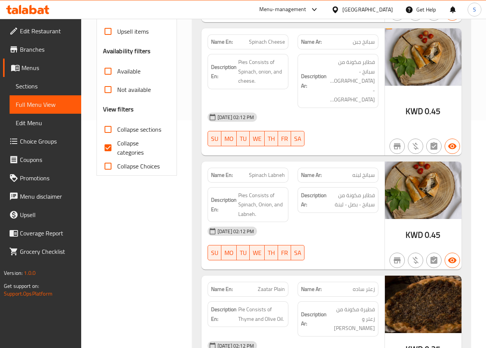
click at [109, 146] on input "Collapse categories" at bounding box center [108, 148] width 18 height 18
checkbox input "false"
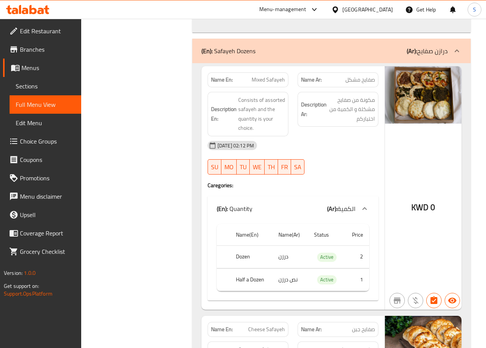
scroll to position [4229, 0]
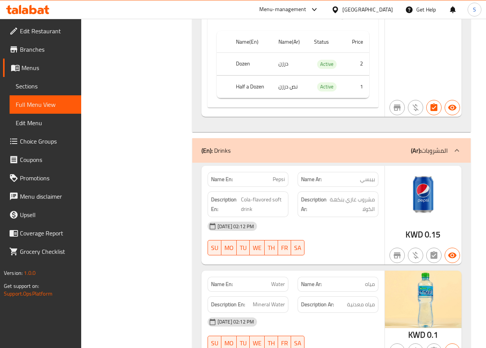
scroll to position [5430, 0]
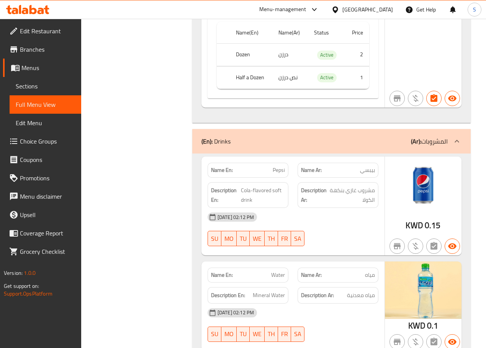
copy strong "Name En:"
